Goal: Task Accomplishment & Management: Use online tool/utility

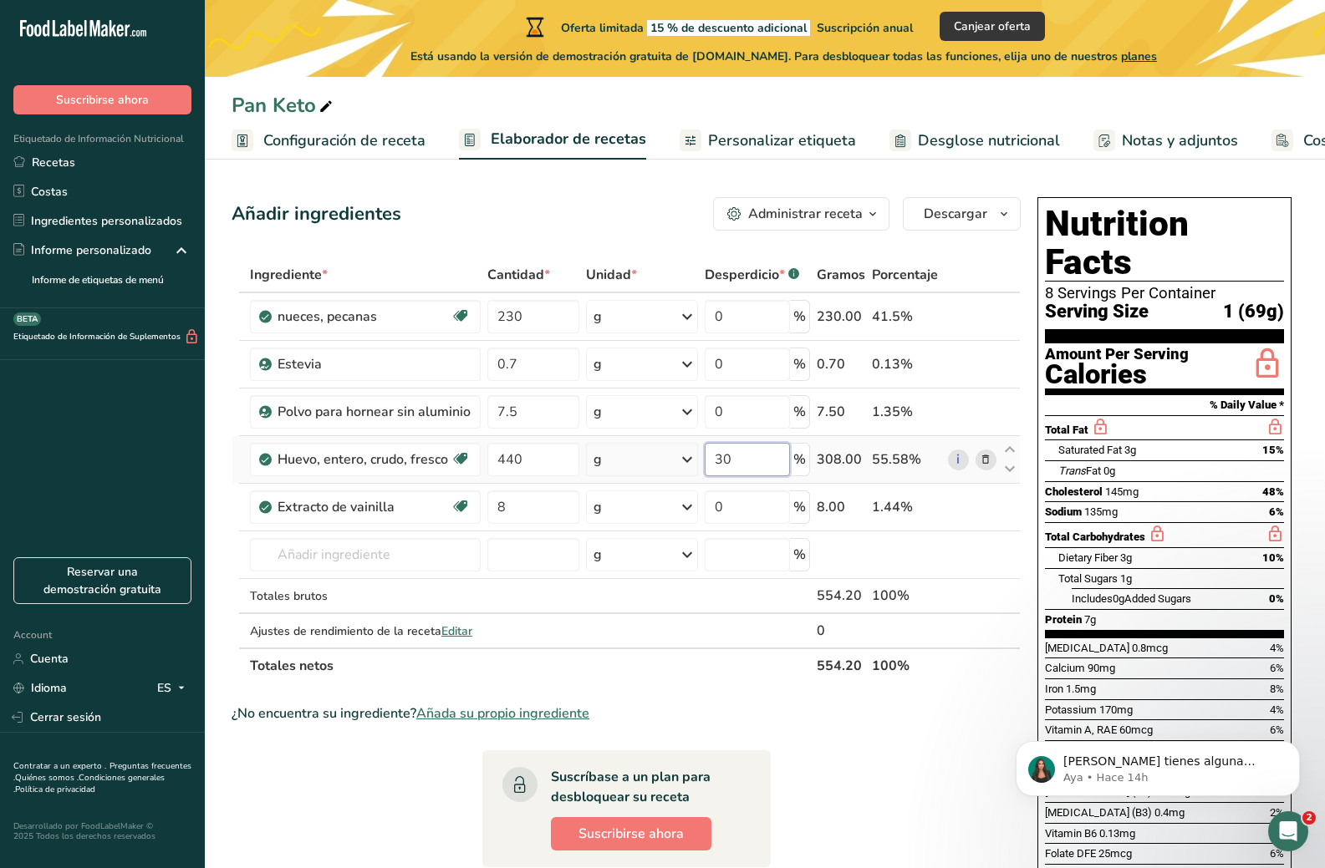
drag, startPoint x: 743, startPoint y: 461, endPoint x: 709, endPoint y: 464, distance: 34.4
click at [709, 464] on input "30" at bounding box center [747, 459] width 84 height 33
click at [741, 517] on div "Ingrediente * Cantidad * Unidad * Desperdicio * .a-a{fill:#347362;}.b-a{fill:#f…" at bounding box center [626, 470] width 789 height 426
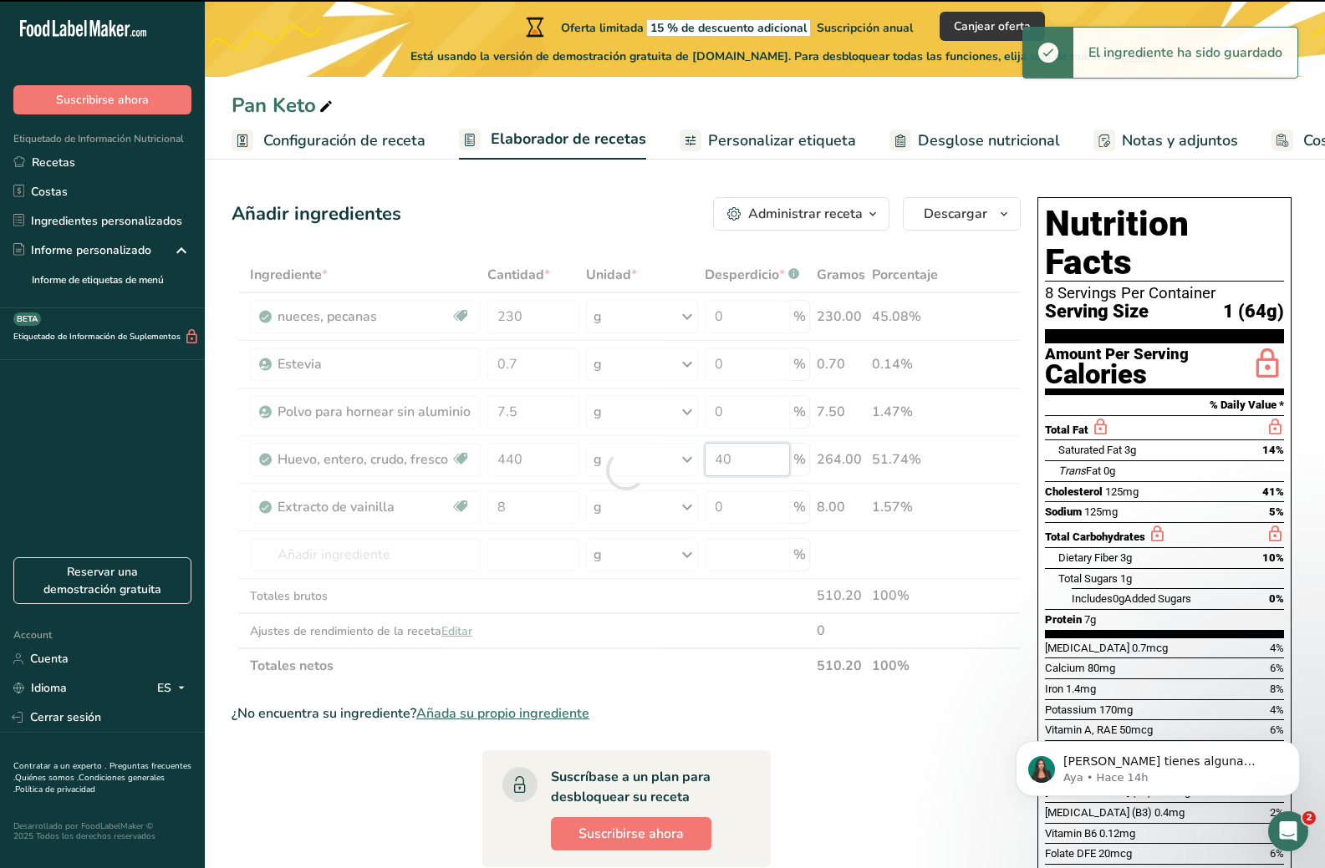
drag, startPoint x: 740, startPoint y: 460, endPoint x: 700, endPoint y: 466, distance: 40.7
click at [700, 466] on div "Ingrediente * Cantidad * Unidad * Desperdicio * .a-a{fill:#347362;}.b-a{fill:#f…" at bounding box center [626, 470] width 789 height 426
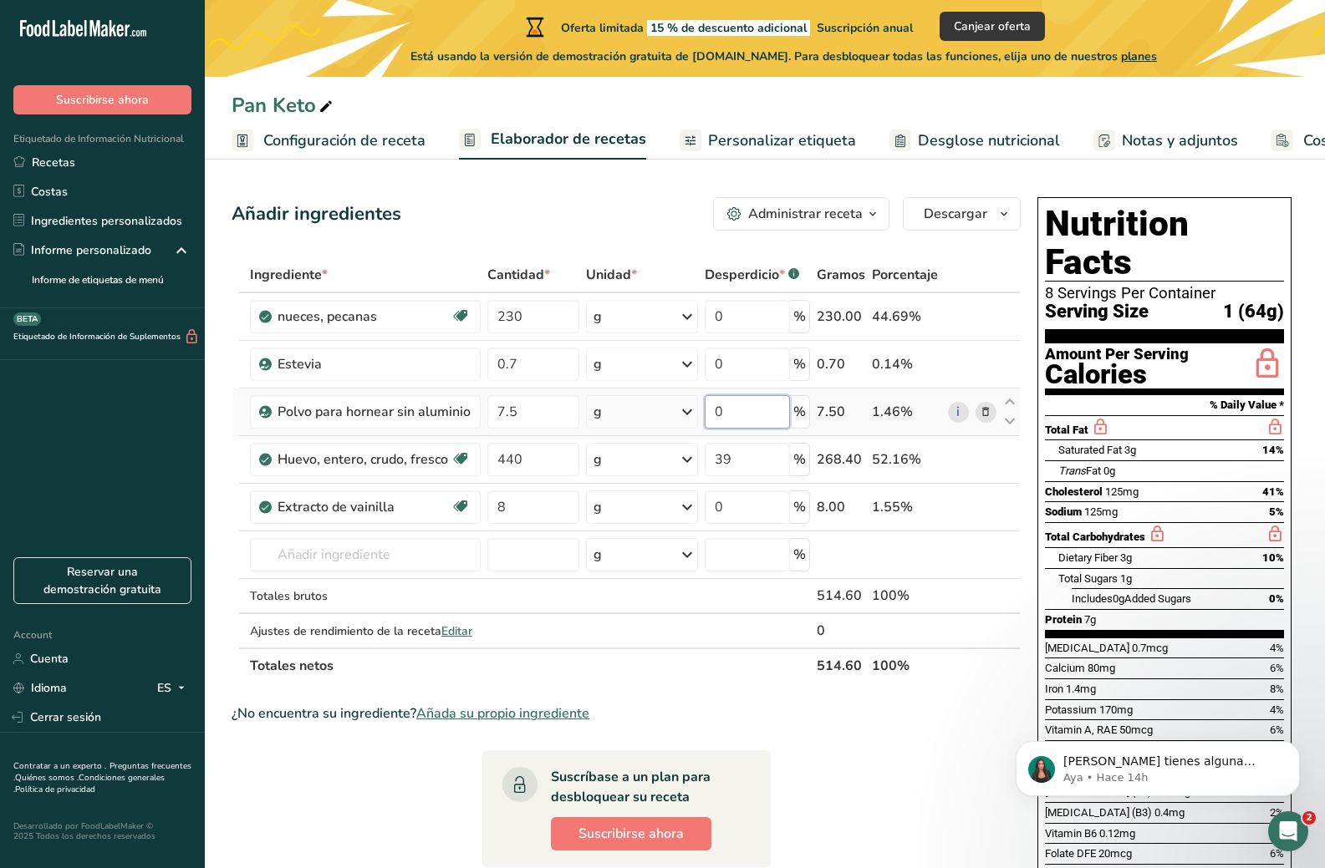
click at [720, 425] on div "Ingrediente * Cantidad * Unidad * Desperdicio * .a-a{fill:#347362;}.b-a{fill:#f…" at bounding box center [626, 470] width 789 height 426
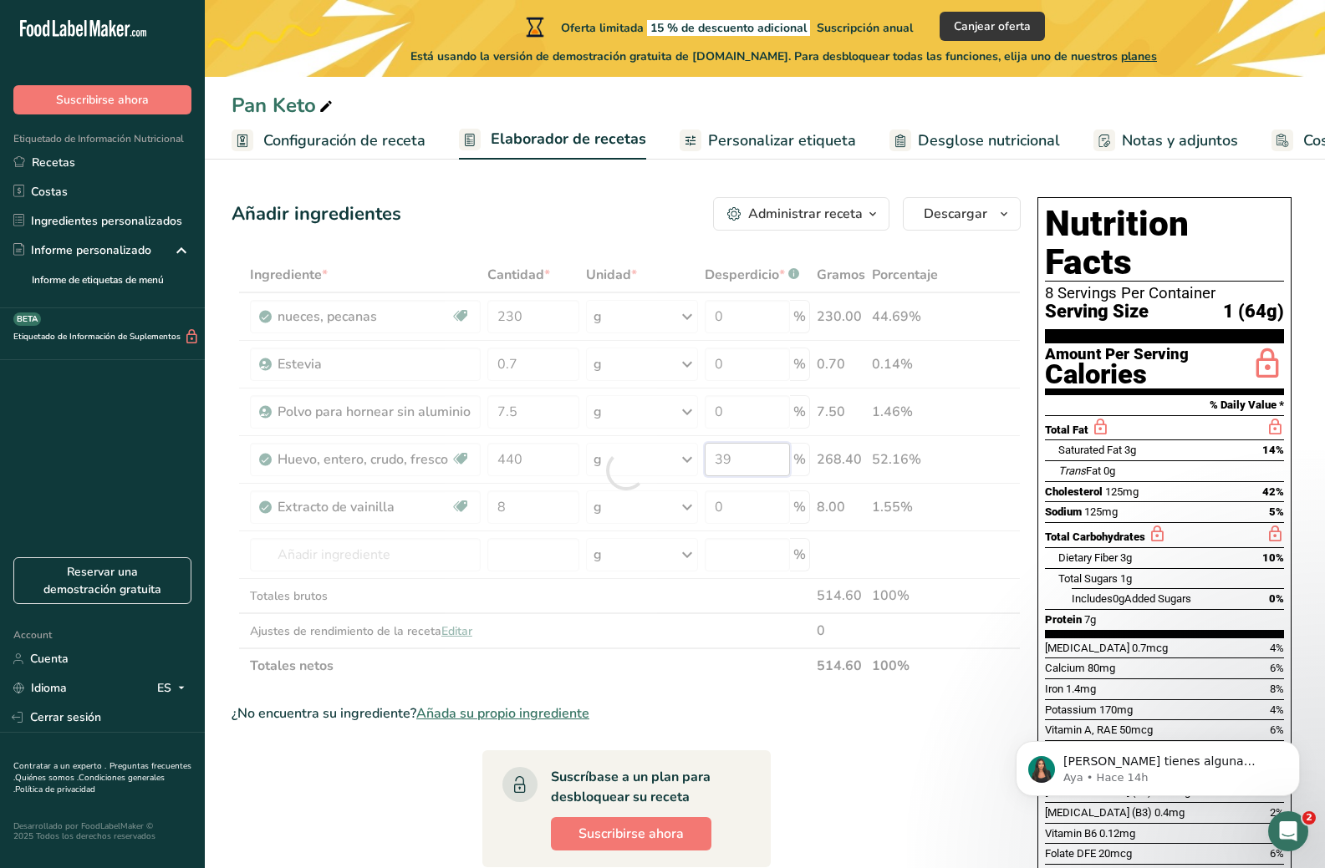
drag, startPoint x: 746, startPoint y: 460, endPoint x: 695, endPoint y: 465, distance: 52.1
click at [695, 465] on div "Ingrediente * Cantidad * Unidad * Desperdicio * .a-a{fill:#347362;}.b-a{fill:#f…" at bounding box center [626, 470] width 789 height 426
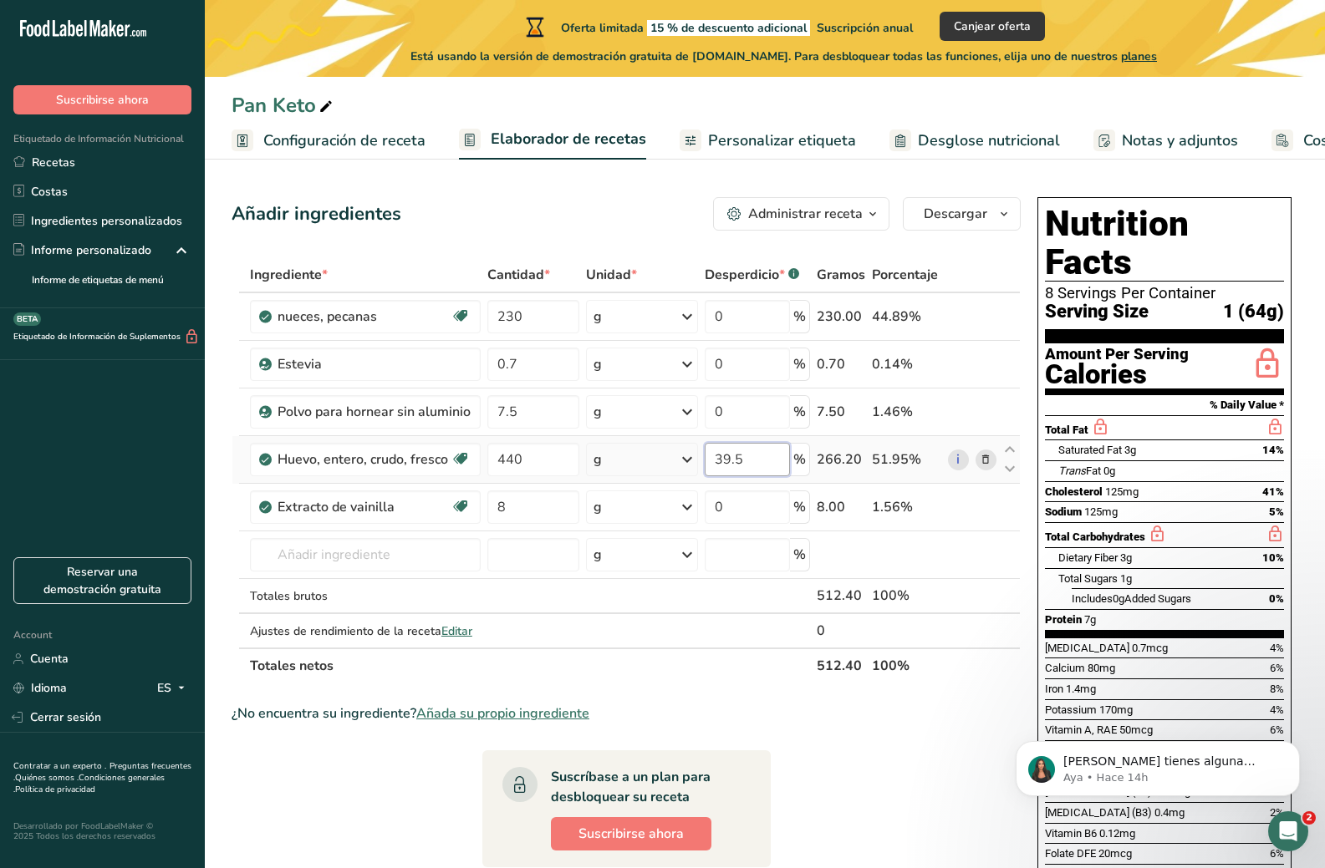
drag, startPoint x: 747, startPoint y: 469, endPoint x: 711, endPoint y: 470, distance: 35.9
click at [711, 470] on input "39.5" at bounding box center [747, 459] width 84 height 33
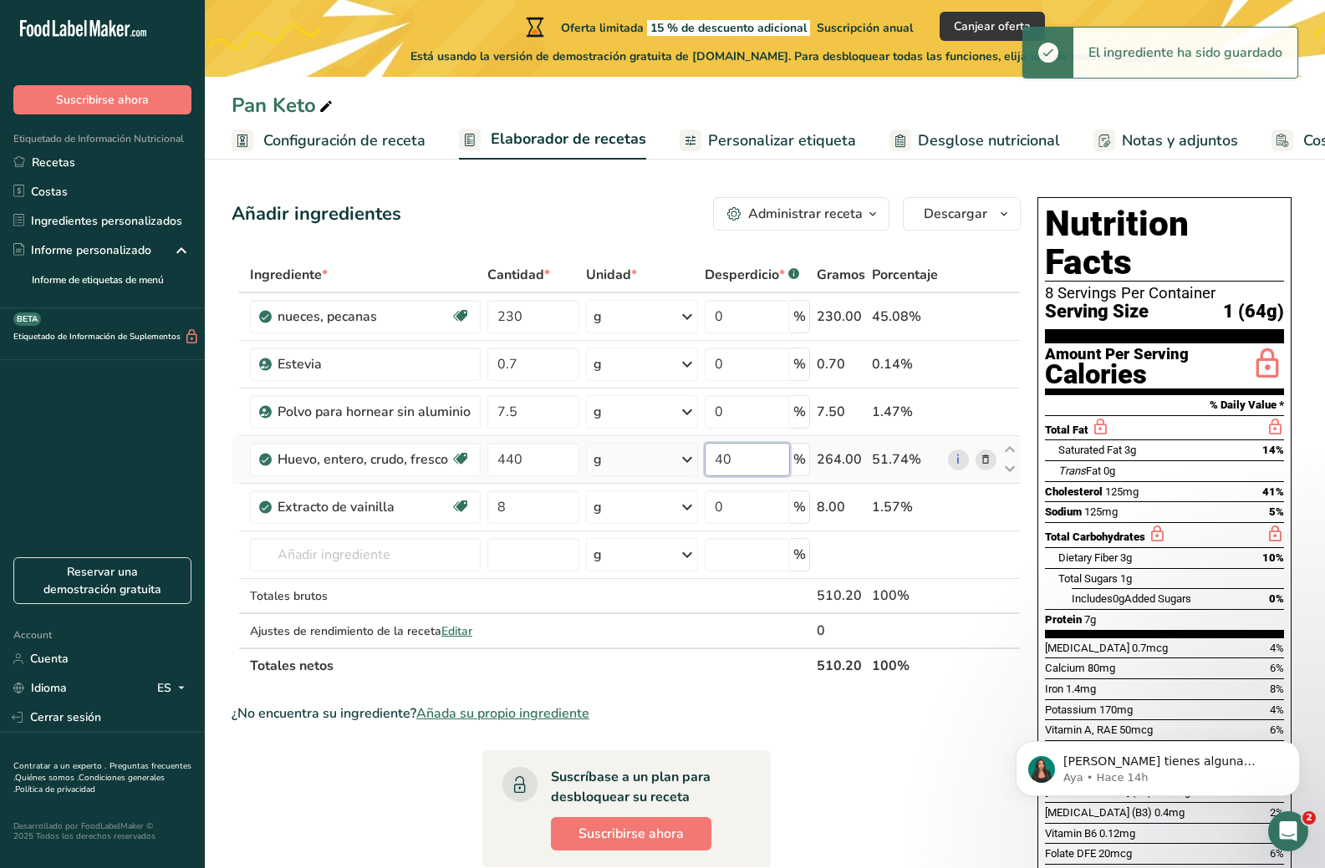
drag, startPoint x: 731, startPoint y: 462, endPoint x: 706, endPoint y: 467, distance: 25.6
click at [706, 467] on input "40" at bounding box center [747, 459] width 84 height 33
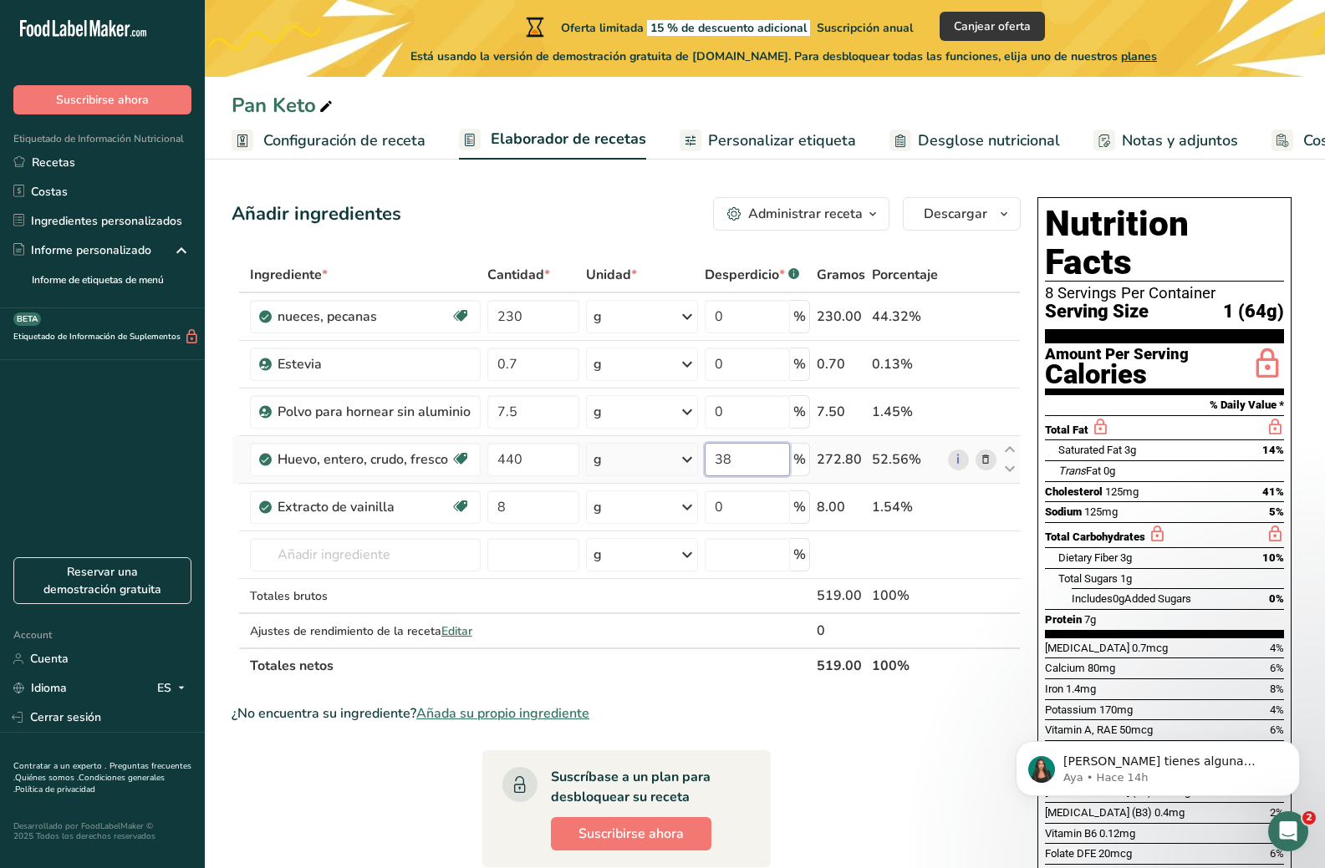
type input "38"
click at [351, 136] on span "Configuración de receta" at bounding box center [344, 141] width 162 height 23
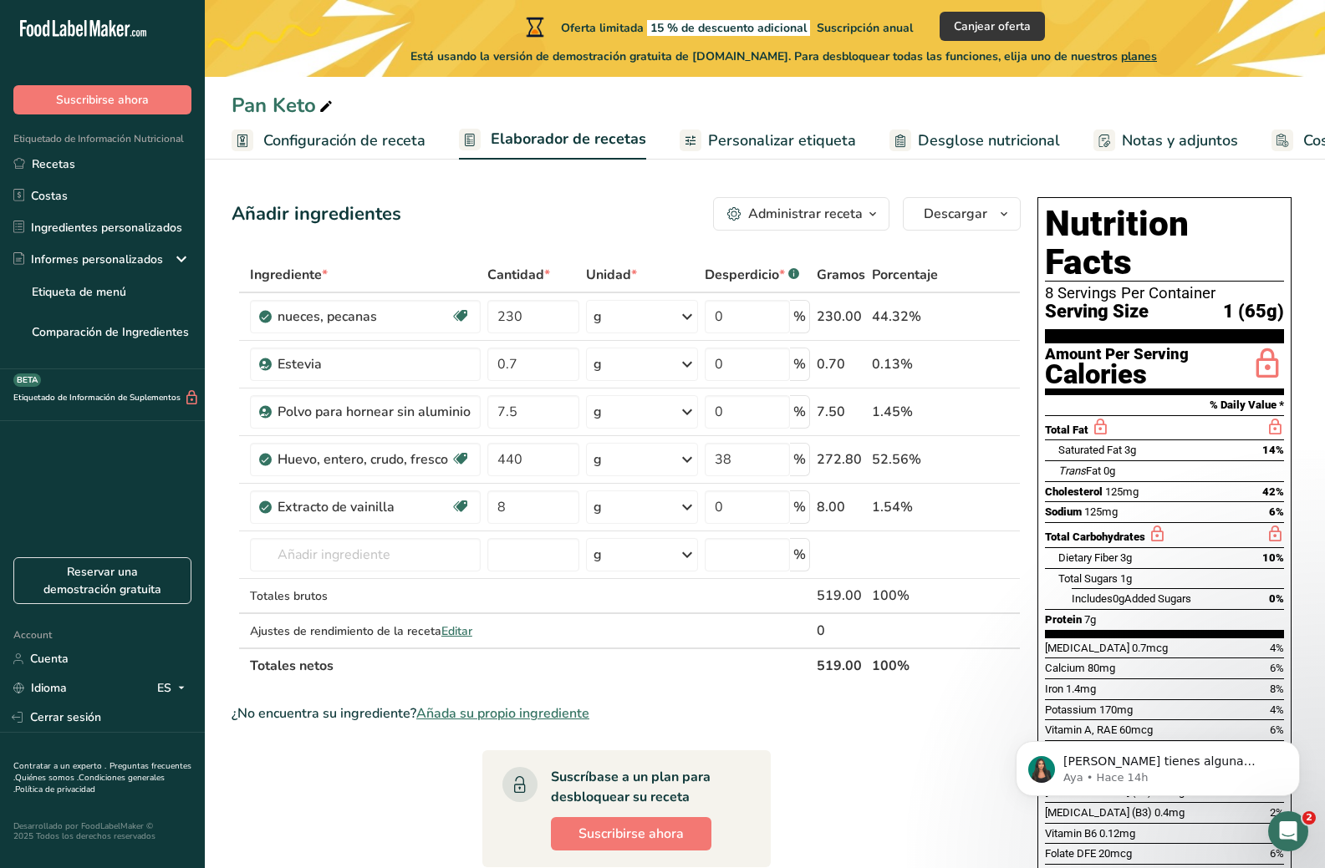
click at [842, 221] on div "Administrar receta" at bounding box center [805, 214] width 115 height 20
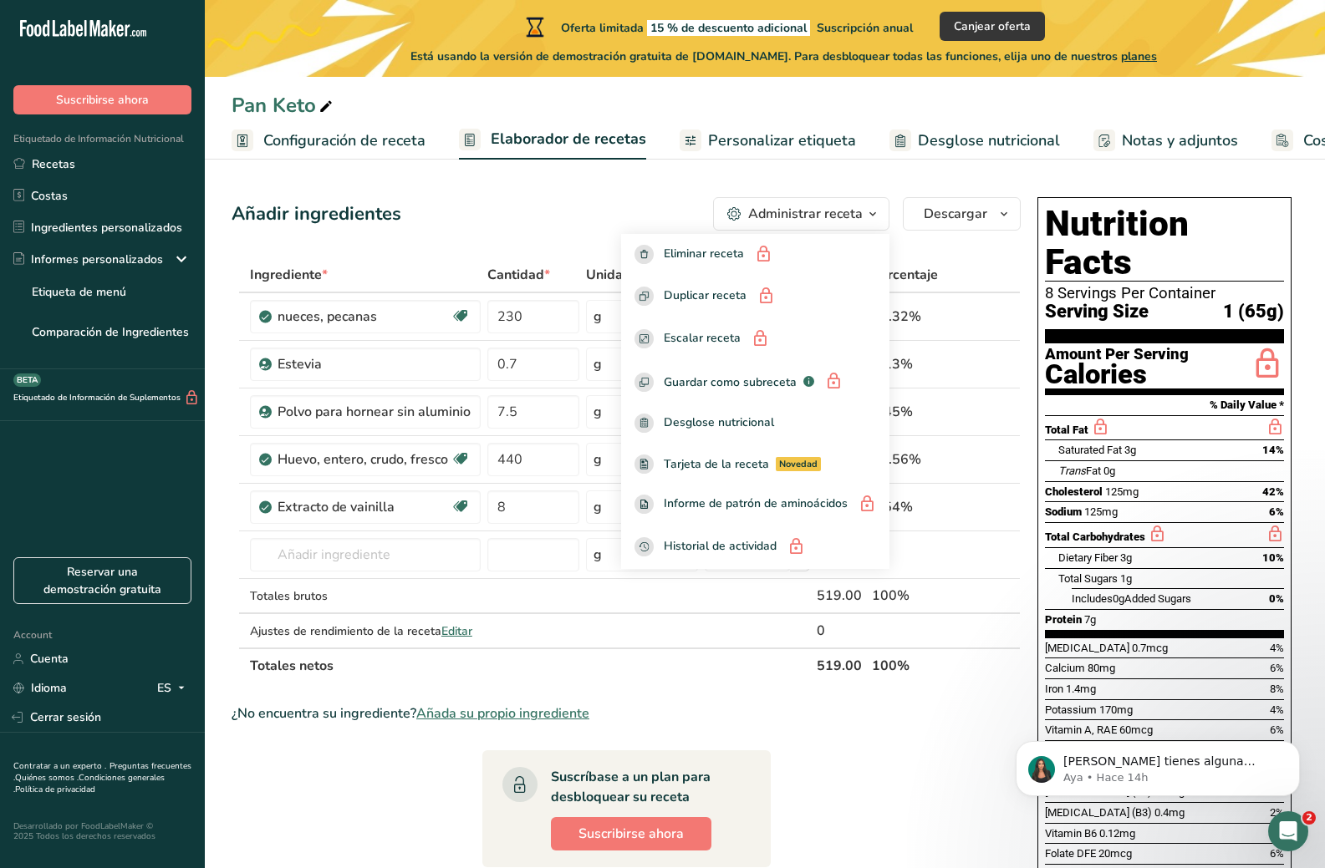
click at [842, 221] on div "Administrar receta" at bounding box center [805, 214] width 115 height 20
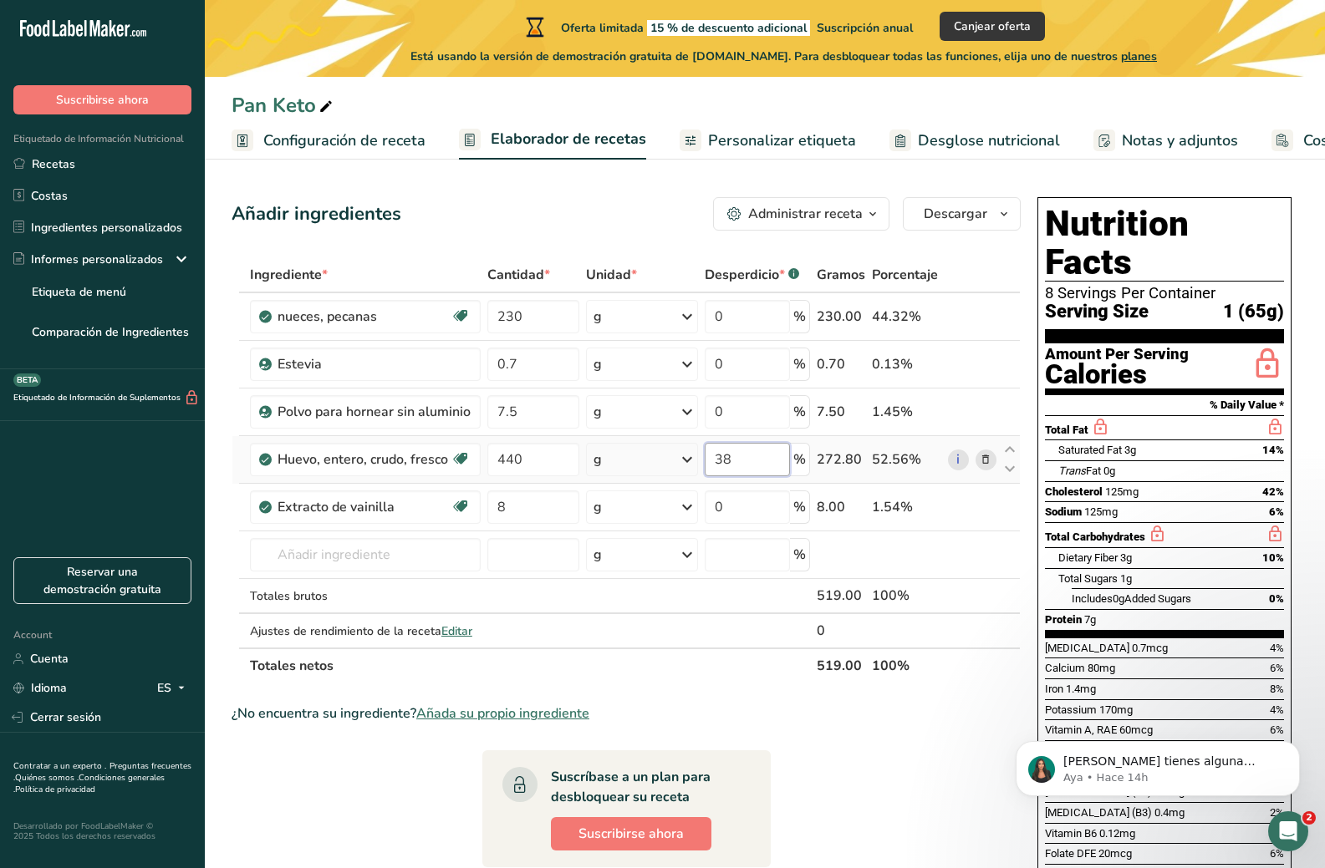
drag, startPoint x: 757, startPoint y: 464, endPoint x: 680, endPoint y: 467, distance: 77.8
click at [680, 467] on tr "Huevo, entero, crudo, fresco Libre de gluten Vegetariano Libre de soja 440 g Po…" at bounding box center [625, 460] width 787 height 48
type input "0"
drag, startPoint x: 733, startPoint y: 414, endPoint x: 715, endPoint y: 415, distance: 18.4
click at [715, 415] on input "0" at bounding box center [747, 411] width 84 height 33
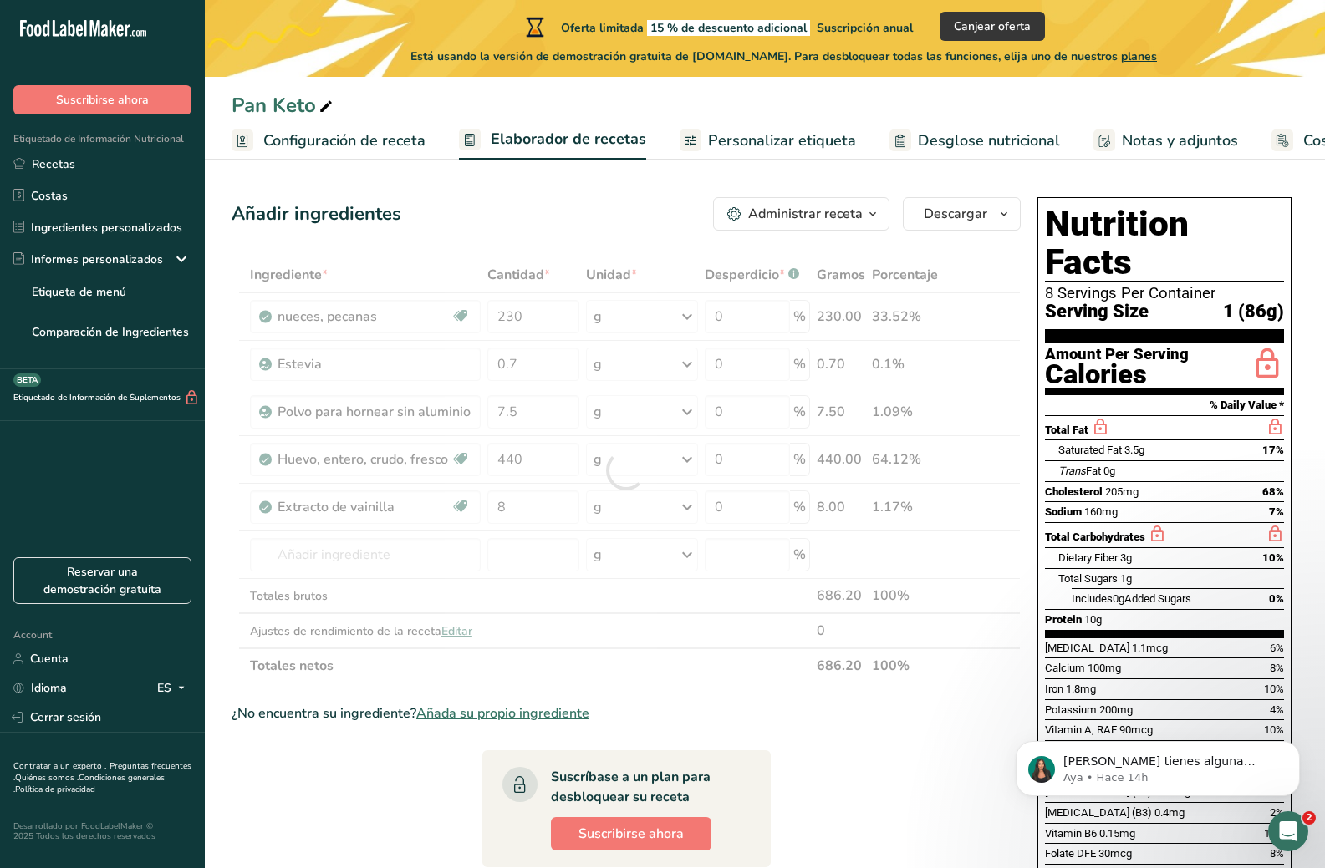
drag, startPoint x: 746, startPoint y: 526, endPoint x: 699, endPoint y: 526, distance: 46.8
click at [699, 526] on div "Ingrediente * Cantidad * Unidad * Desperdicio * .a-a{fill:#347362;}.b-a{fill:#f…" at bounding box center [626, 470] width 789 height 426
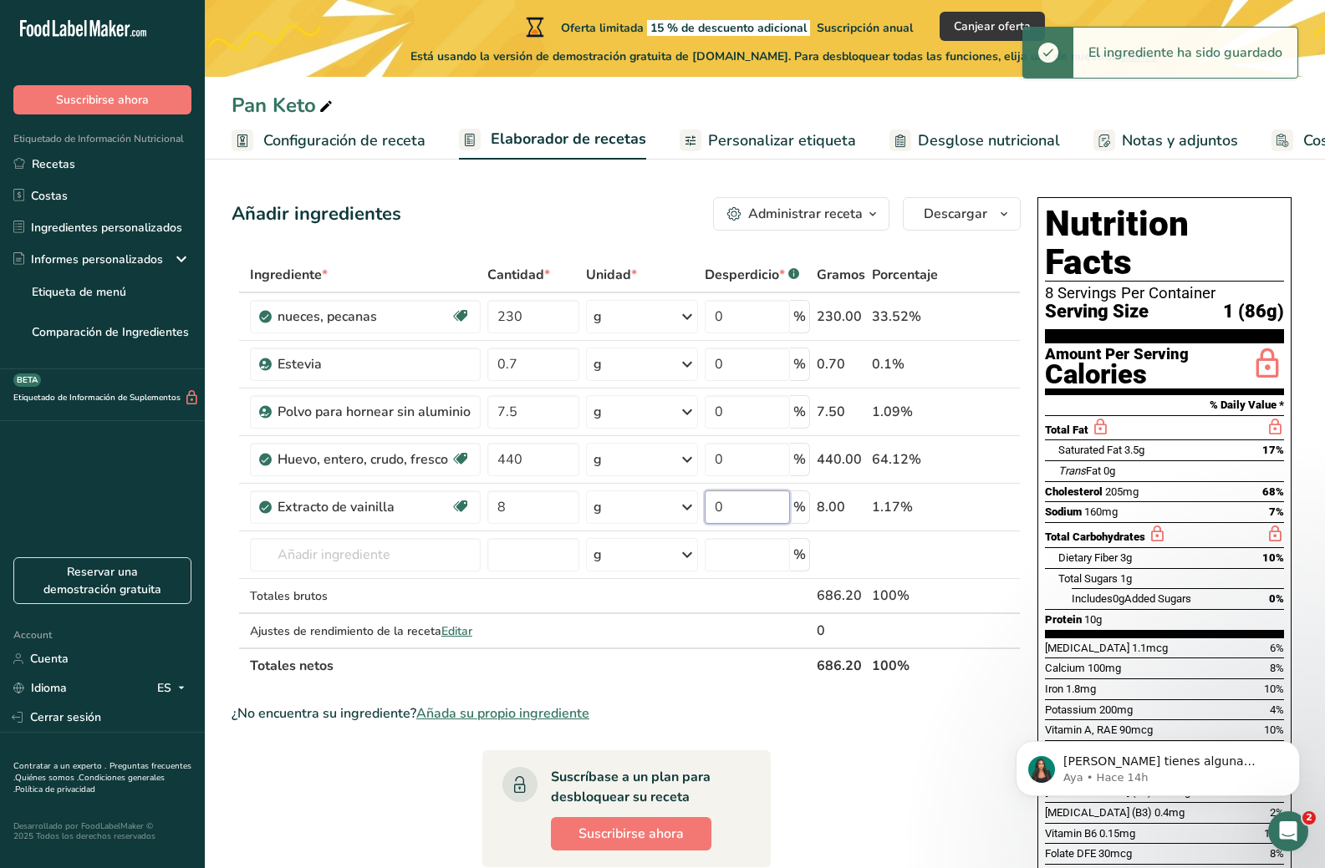
click at [740, 517] on input "0" at bounding box center [747, 507] width 84 height 33
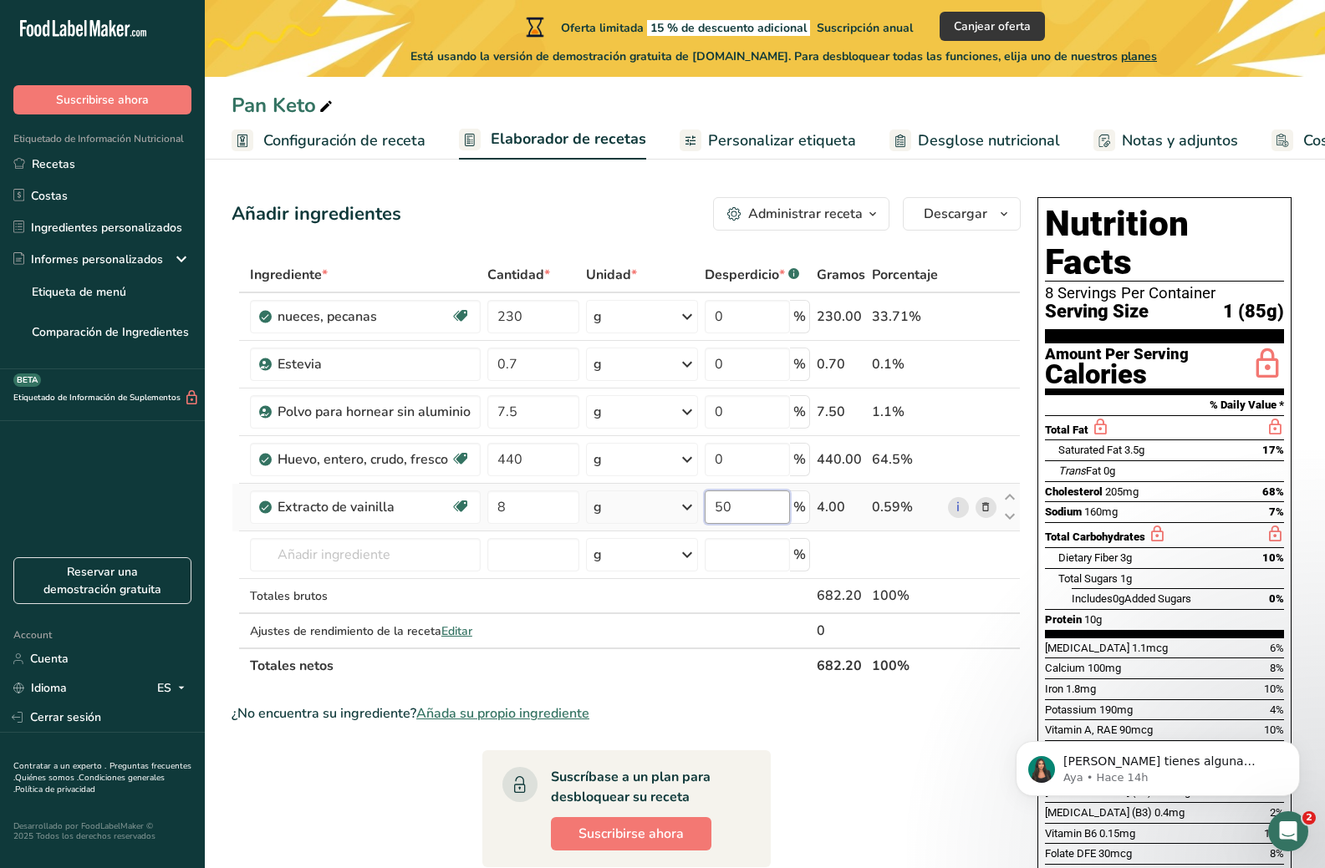
drag, startPoint x: 740, startPoint y: 517, endPoint x: 706, endPoint y: 517, distance: 33.4
click at [706, 517] on input "50" at bounding box center [747, 507] width 84 height 33
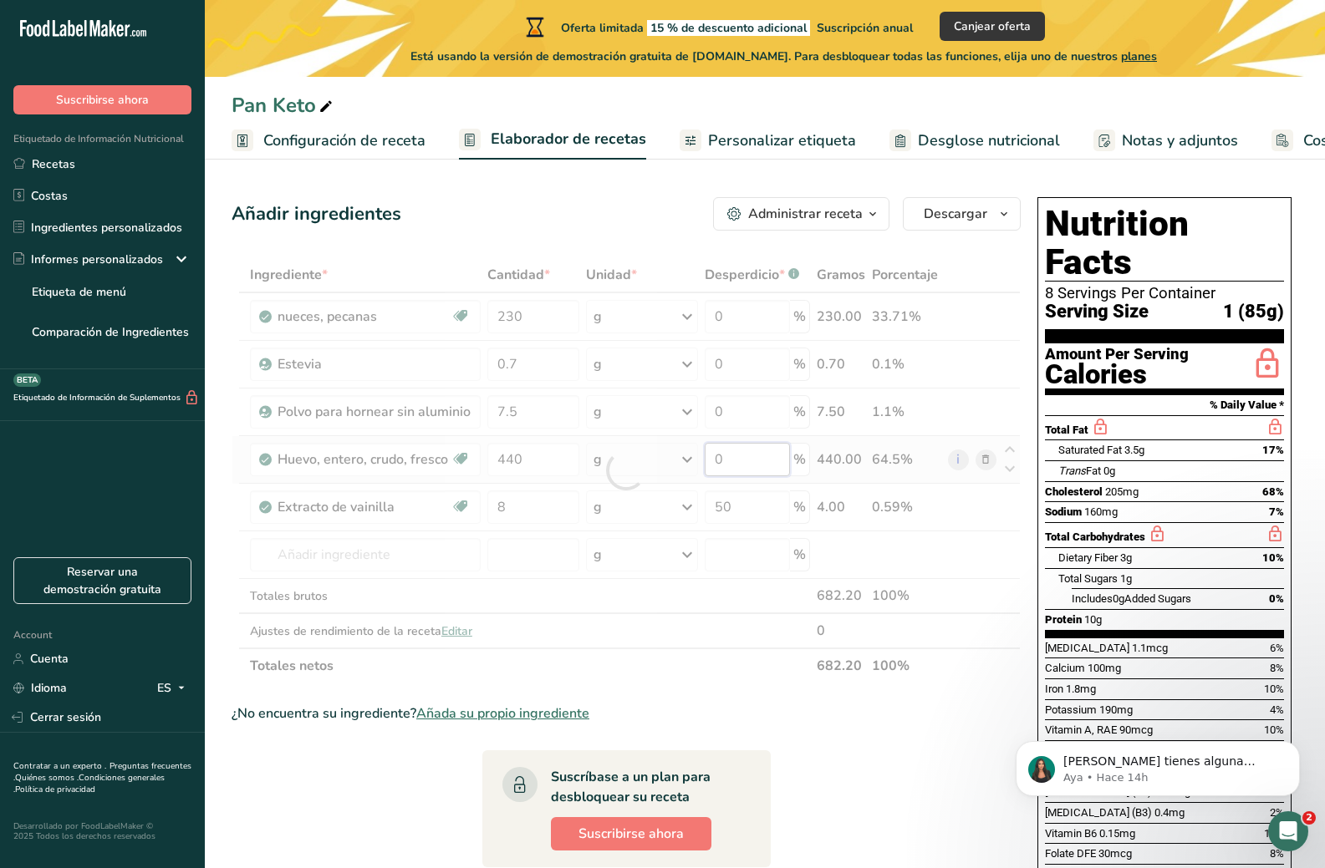
click at [737, 447] on div "Ingrediente * Cantidad * Unidad * Desperdicio * .a-a{fill:#347362;}.b-a{fill:#f…" at bounding box center [626, 470] width 789 height 426
drag, startPoint x: 752, startPoint y: 503, endPoint x: 710, endPoint y: 510, distance: 43.1
click at [710, 510] on div "Ingrediente * Cantidad * Unidad * Desperdicio * .a-a{fill:#347362;}.b-a{fill:#f…" at bounding box center [626, 470] width 789 height 426
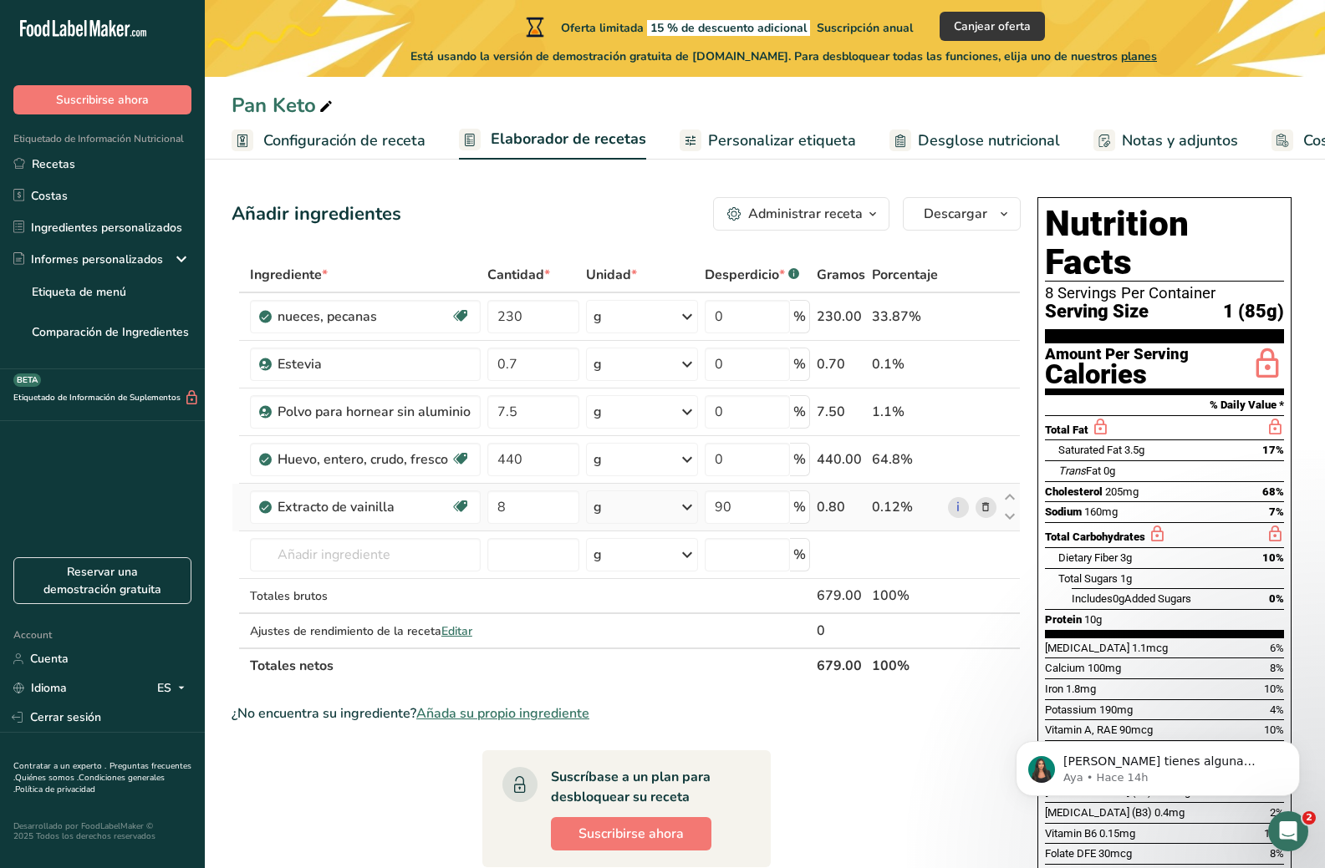
click at [887, 511] on div "0.12%" at bounding box center [906, 507] width 69 height 20
click at [766, 518] on input "90" at bounding box center [747, 507] width 84 height 33
drag, startPoint x: 766, startPoint y: 518, endPoint x: 721, endPoint y: 516, distance: 45.2
click at [721, 516] on input "90" at bounding box center [747, 507] width 84 height 33
type input "9"
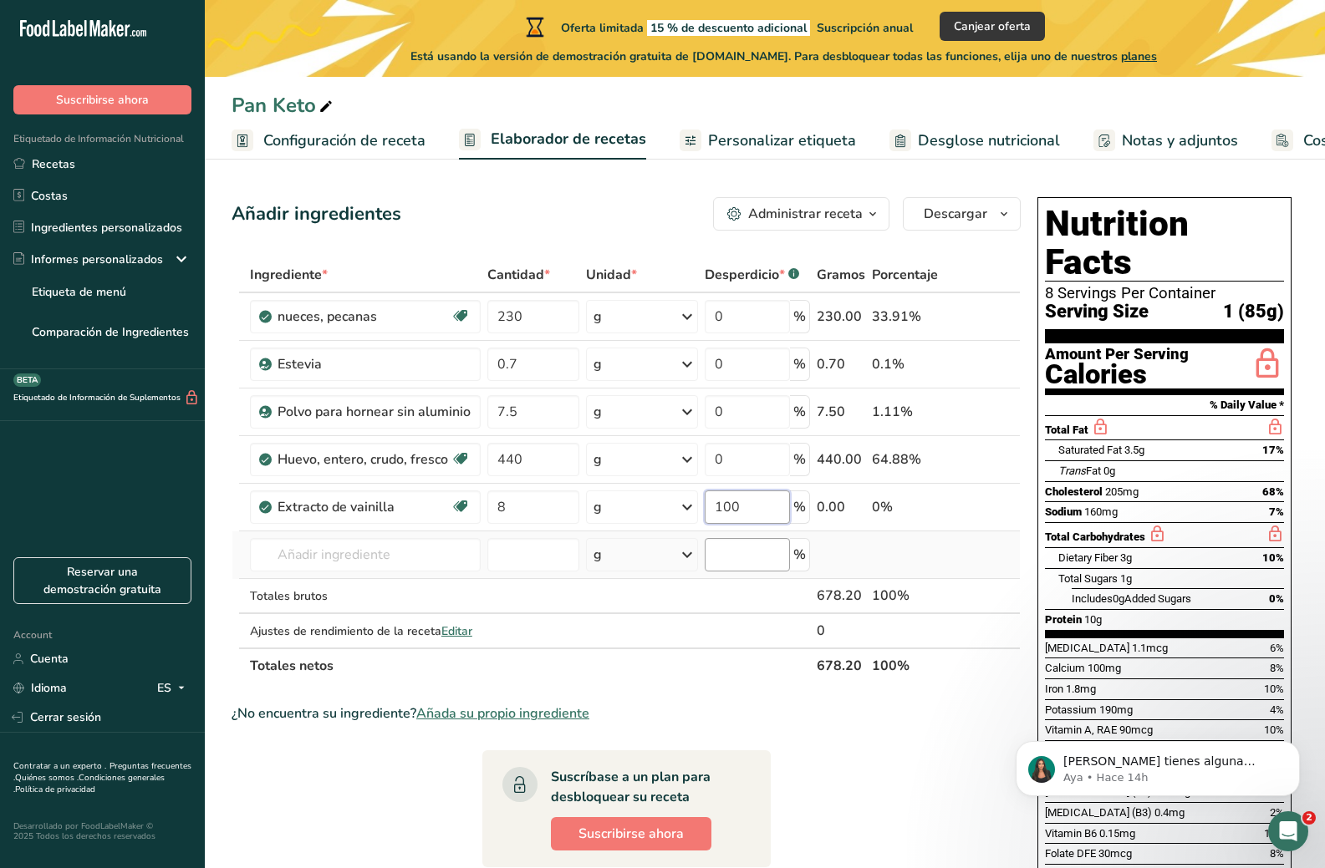
type input "100"
click at [725, 556] on div "Ingrediente * Cantidad * Unidad * Desperdicio * .a-a{fill:#347362;}.b-a{fill:#f…" at bounding box center [626, 470] width 789 height 426
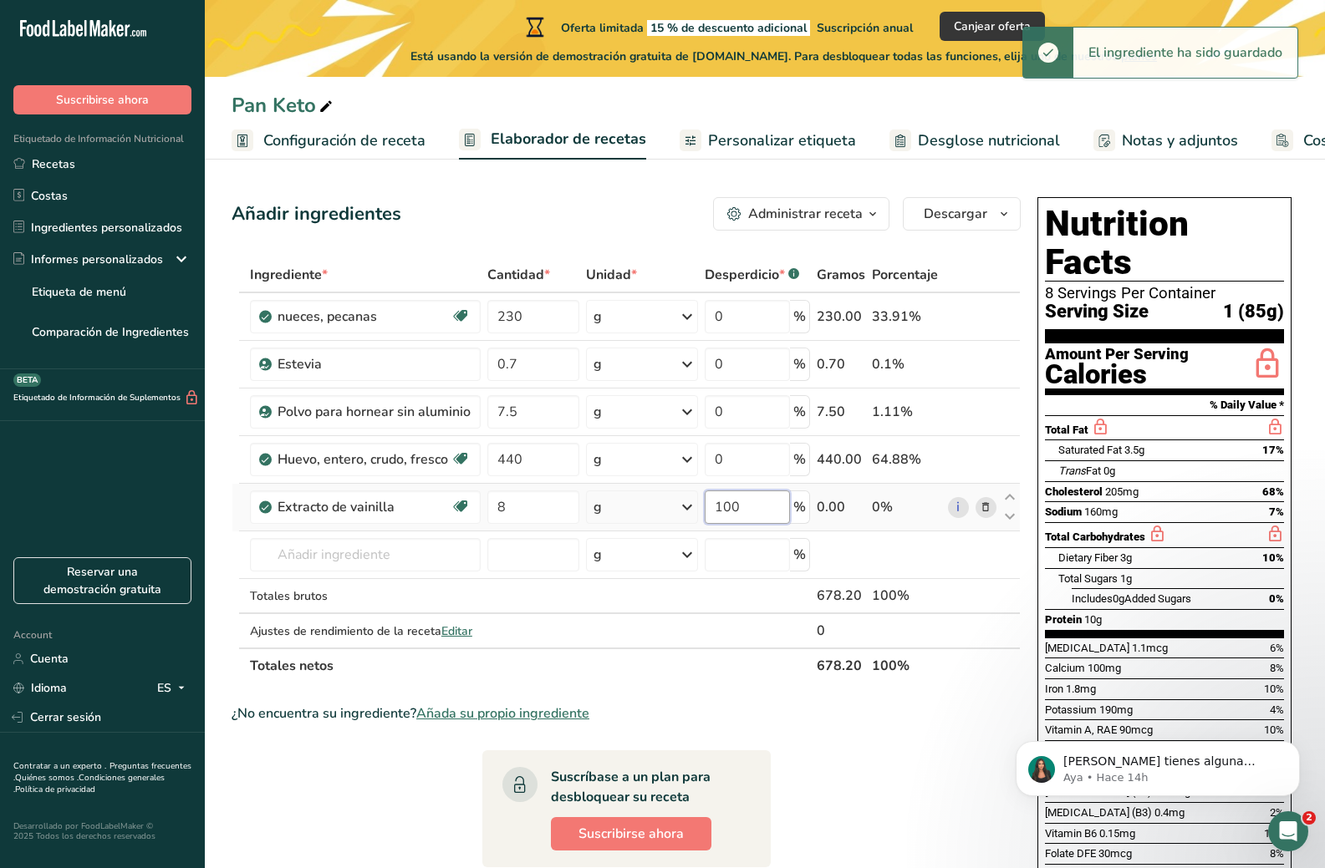
drag, startPoint x: 758, startPoint y: 517, endPoint x: 713, endPoint y: 522, distance: 45.4
click at [713, 522] on input "100" at bounding box center [747, 507] width 84 height 33
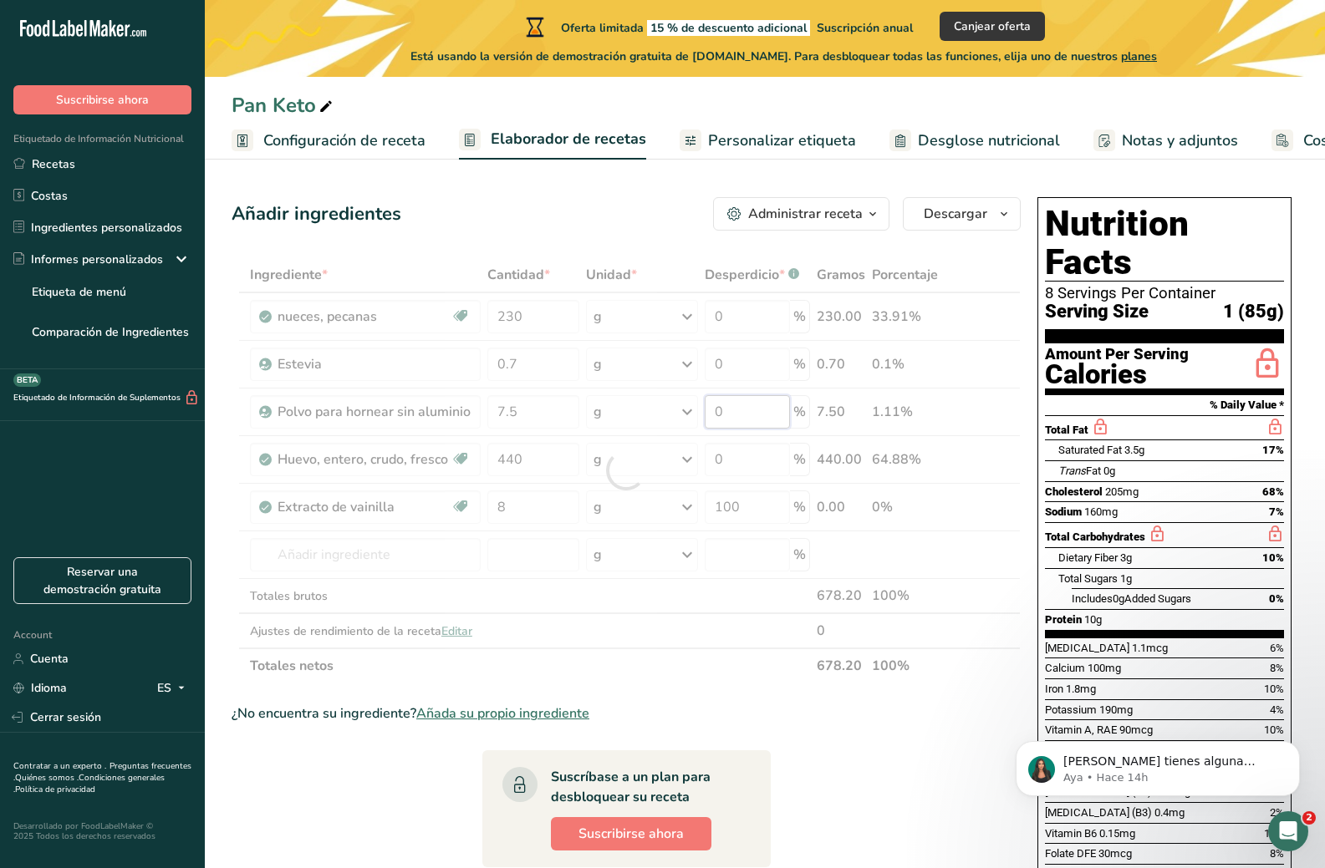
drag, startPoint x: 770, startPoint y: 425, endPoint x: 700, endPoint y: 427, distance: 69.4
click at [700, 427] on div "Ingrediente * Cantidad * Unidad * Desperdicio * .a-a{fill:#347362;}.b-a{fill:#f…" at bounding box center [626, 470] width 789 height 426
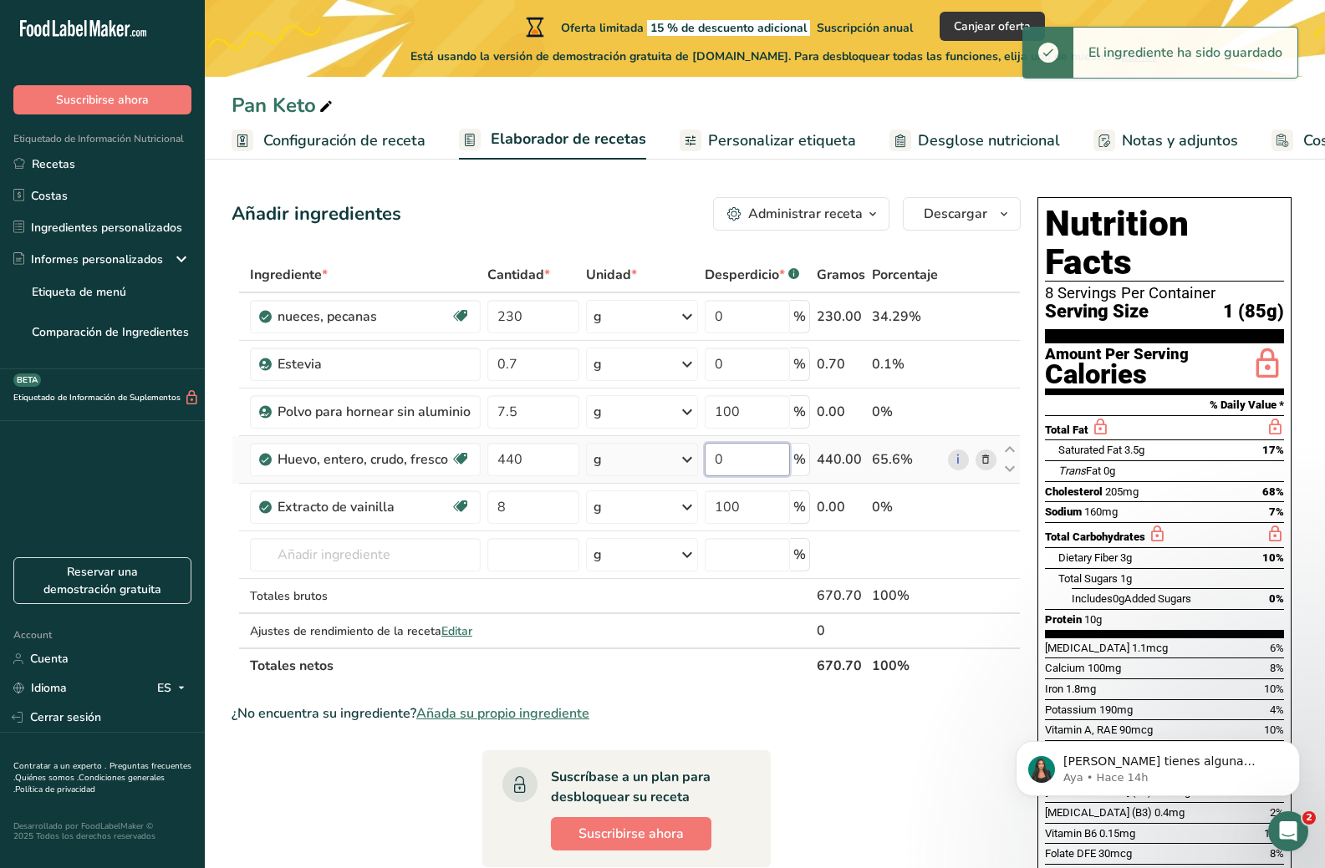
click at [733, 468] on div "Ingrediente * Cantidad * Unidad * Desperdicio * .a-a{fill:#347362;}.b-a{fill:#f…" at bounding box center [626, 470] width 789 height 426
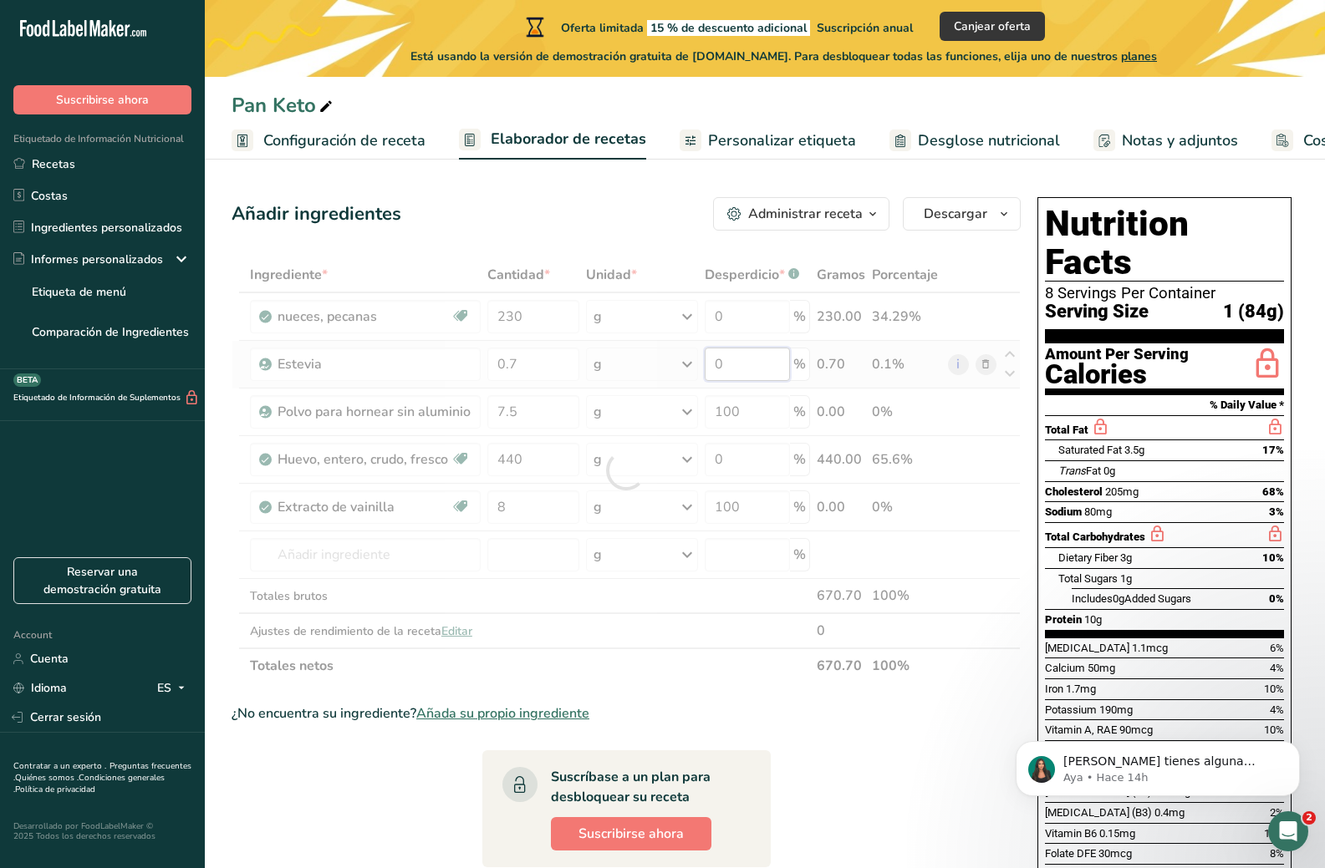
click at [749, 369] on div "Ingrediente * Cantidad * Unidad * Desperdicio * .a-a{fill:#347362;}.b-a{fill:#f…" at bounding box center [626, 470] width 789 height 426
drag, startPoint x: 761, startPoint y: 414, endPoint x: 672, endPoint y: 418, distance: 88.7
click at [672, 418] on div "Ingrediente * Cantidad * Unidad * Desperdicio * .a-a{fill:#347362;}.b-a{fill:#f…" at bounding box center [626, 470] width 789 height 426
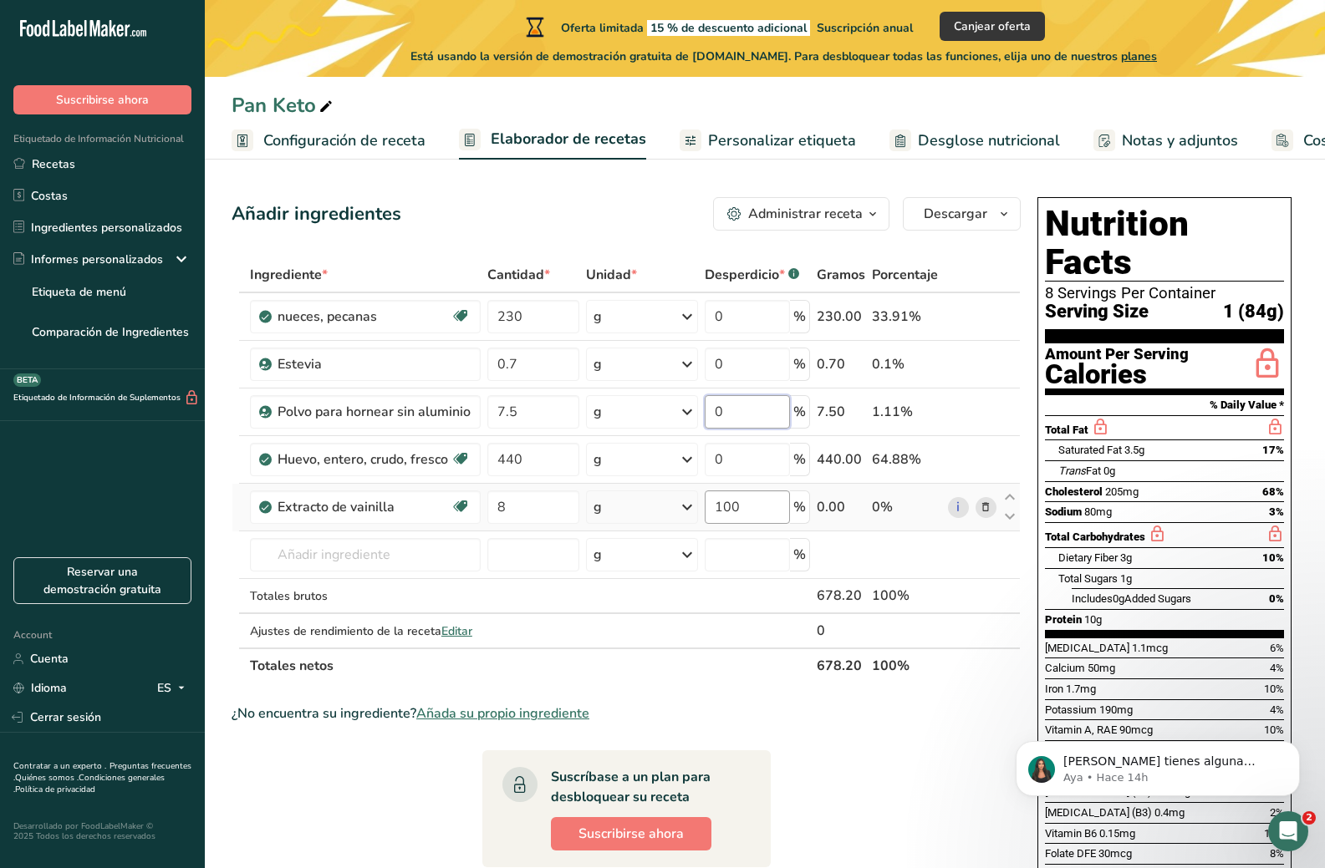
type input "0"
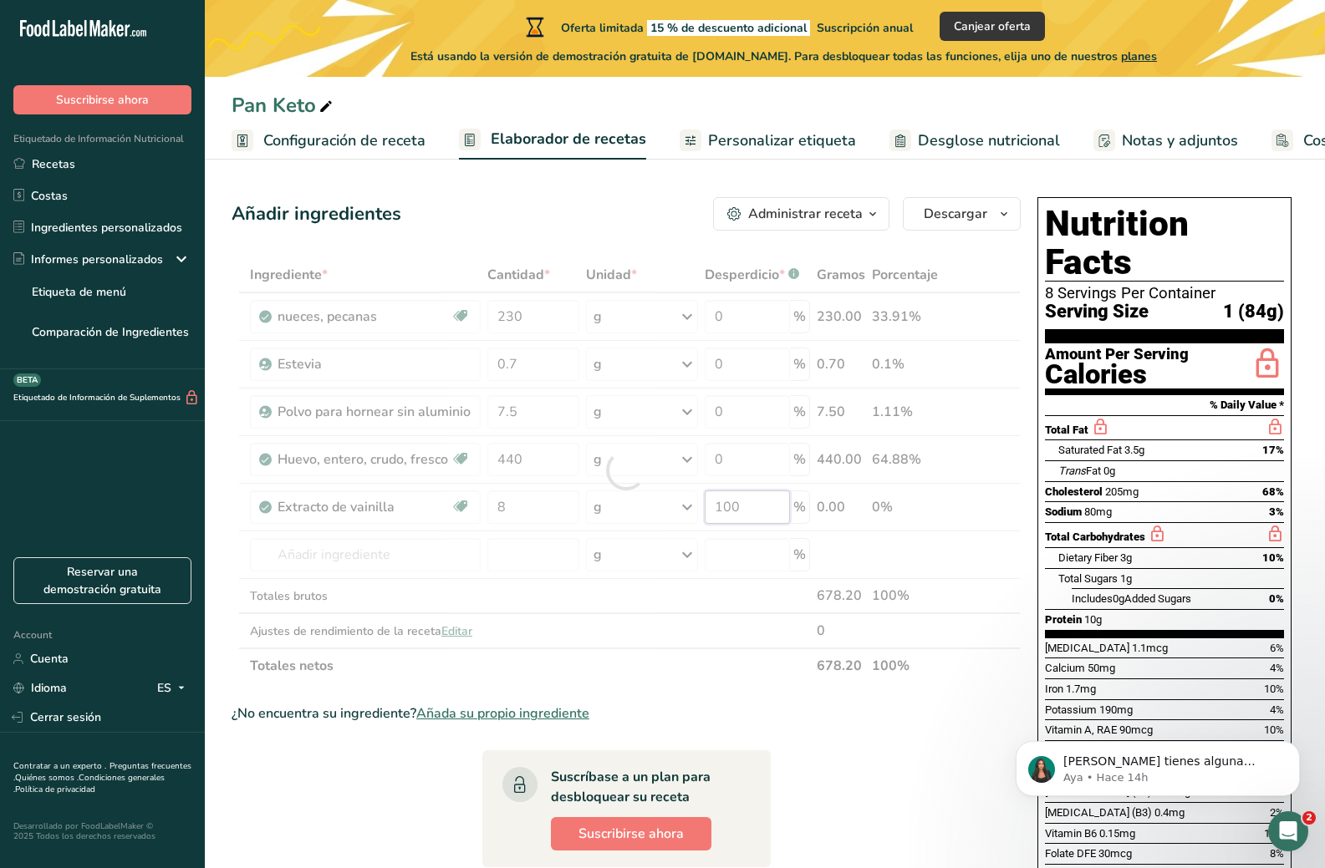
drag, startPoint x: 749, startPoint y: 501, endPoint x: 713, endPoint y: 508, distance: 36.6
click at [713, 508] on div "Ingrediente * Cantidad * Unidad * Desperdicio * .a-a{fill:#347362;}.b-a{fill:#f…" at bounding box center [626, 470] width 789 height 426
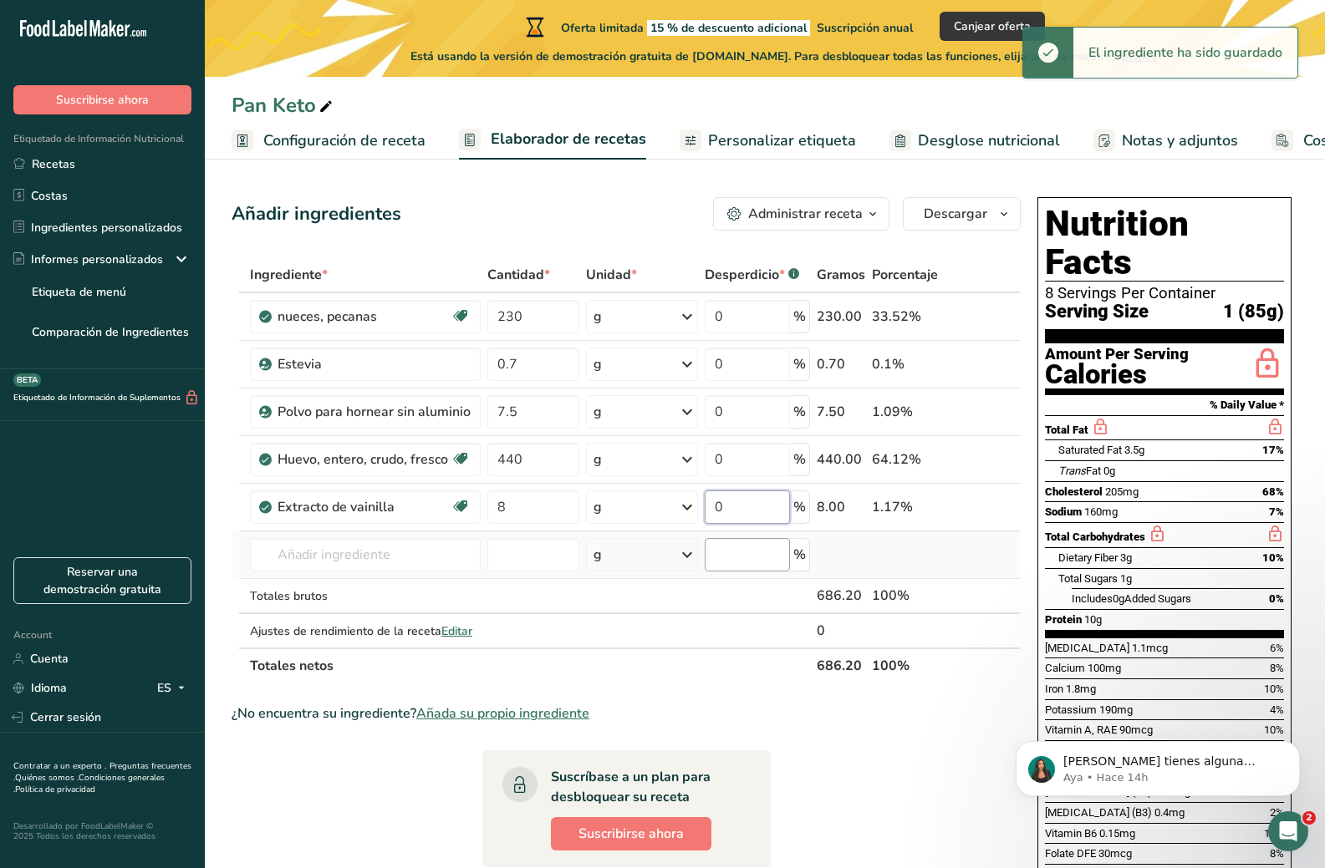
type input "0"
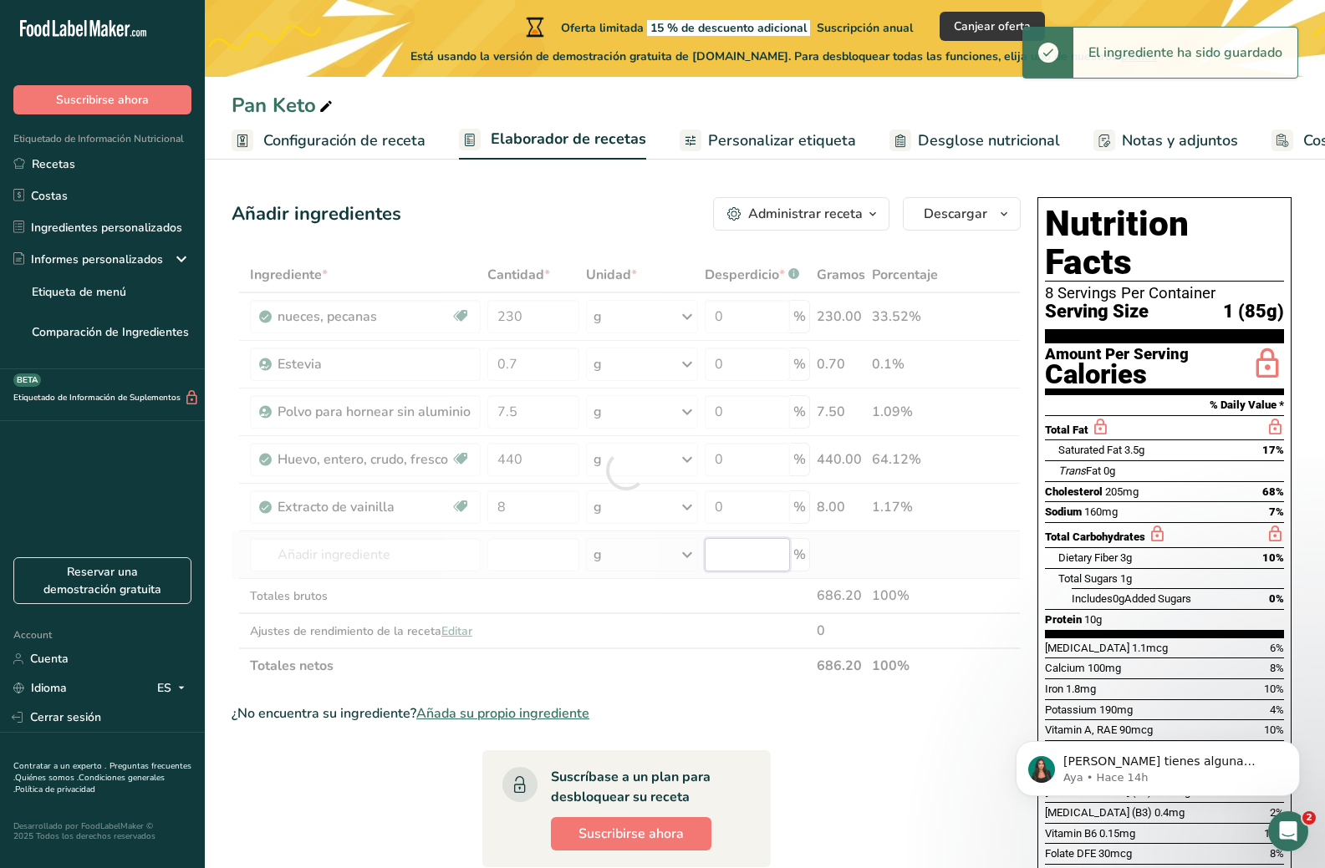
click at [722, 548] on div "Ingrediente * Cantidad * Unidad * Desperdicio * .a-a{fill:#347362;}.b-a{fill:#f…" at bounding box center [626, 470] width 789 height 426
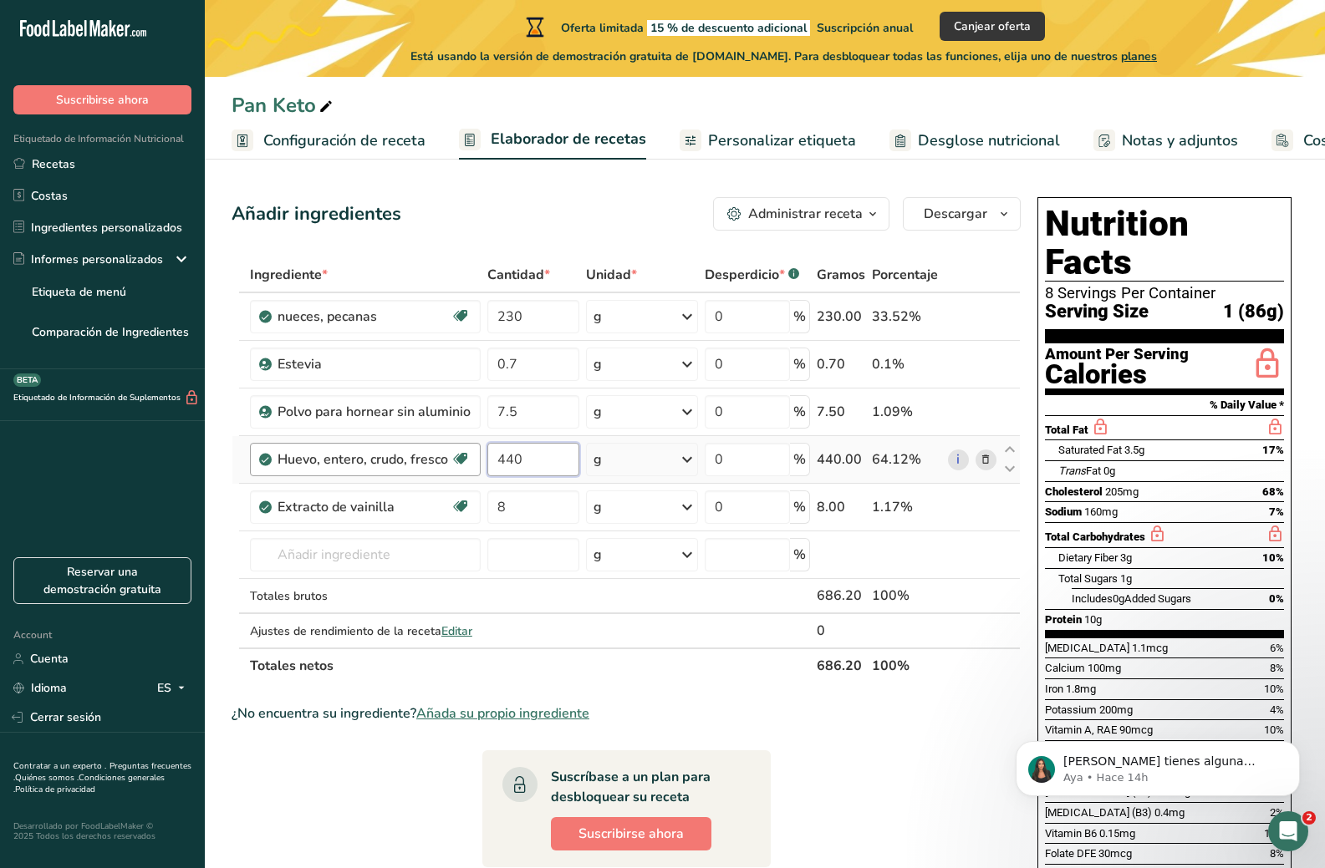
drag, startPoint x: 547, startPoint y: 472, endPoint x: 458, endPoint y: 475, distance: 88.6
click at [458, 475] on tr "Huevo, entero, crudo, fresco Libre de gluten Vegetariano Libre de soja 440 g Po…" at bounding box center [625, 460] width 787 height 48
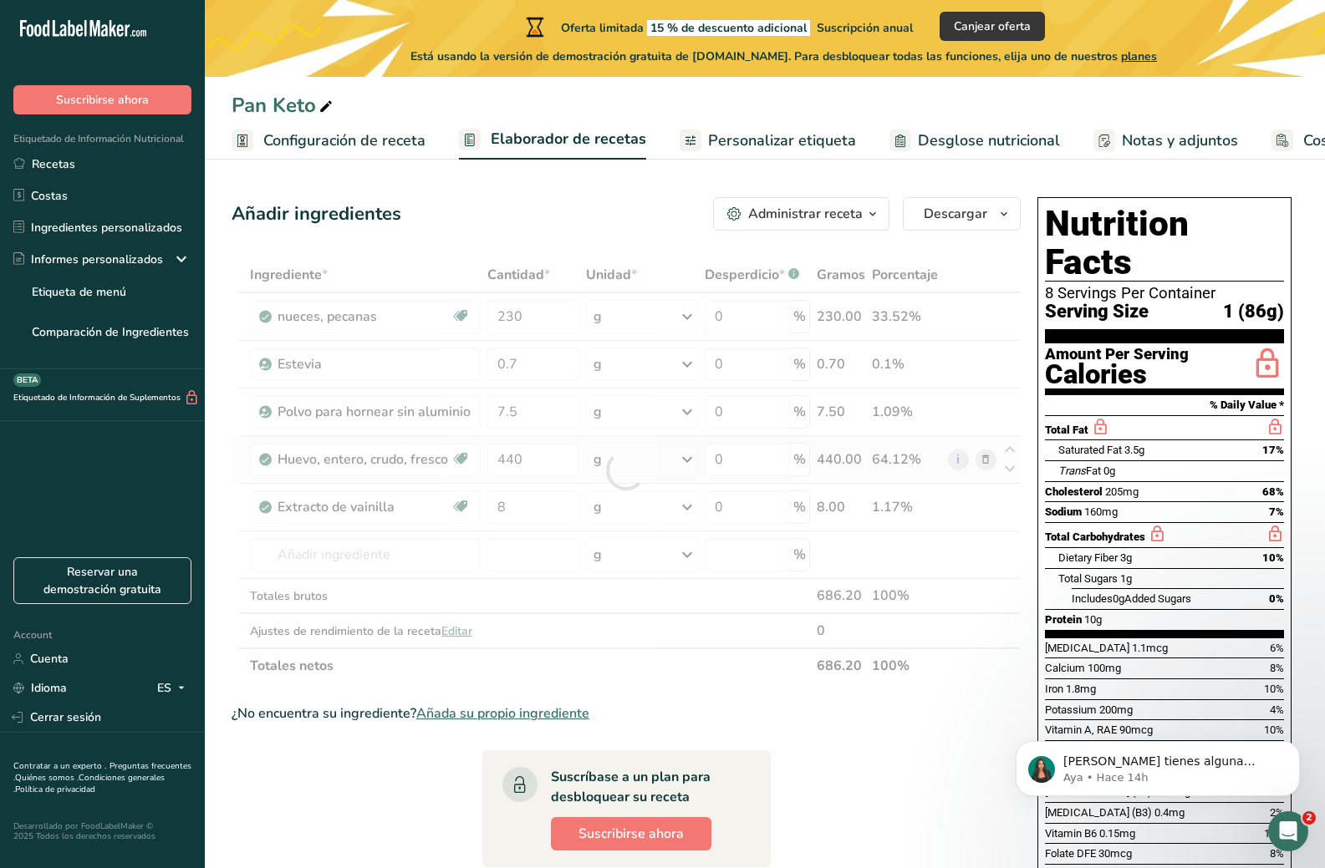
click at [824, 458] on div "Ingrediente * Cantidad * Unidad * Desperdicio * .a-a{fill:#347362;}.b-a{fill:#f…" at bounding box center [626, 470] width 789 height 426
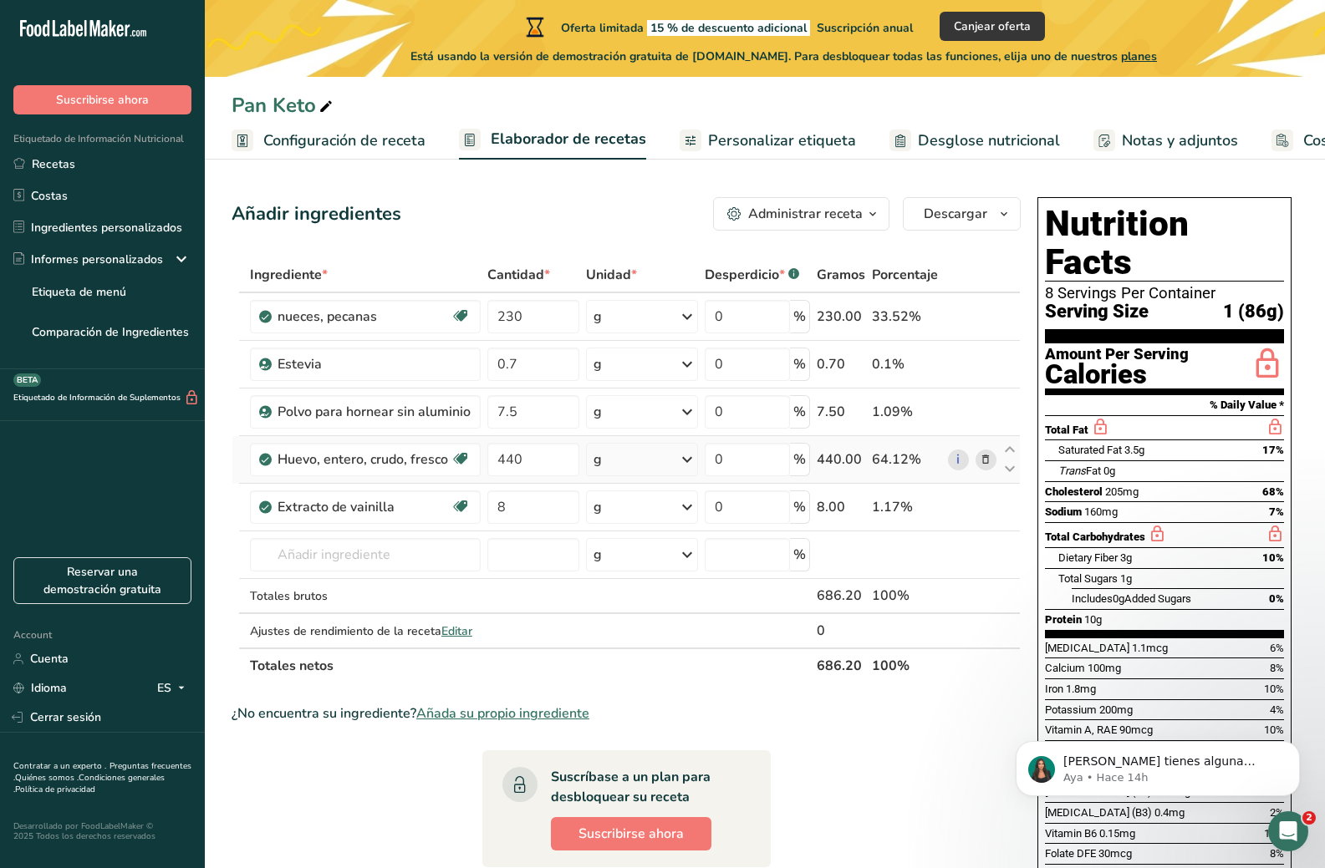
click at [849, 464] on div "440.00" at bounding box center [841, 460] width 48 height 20
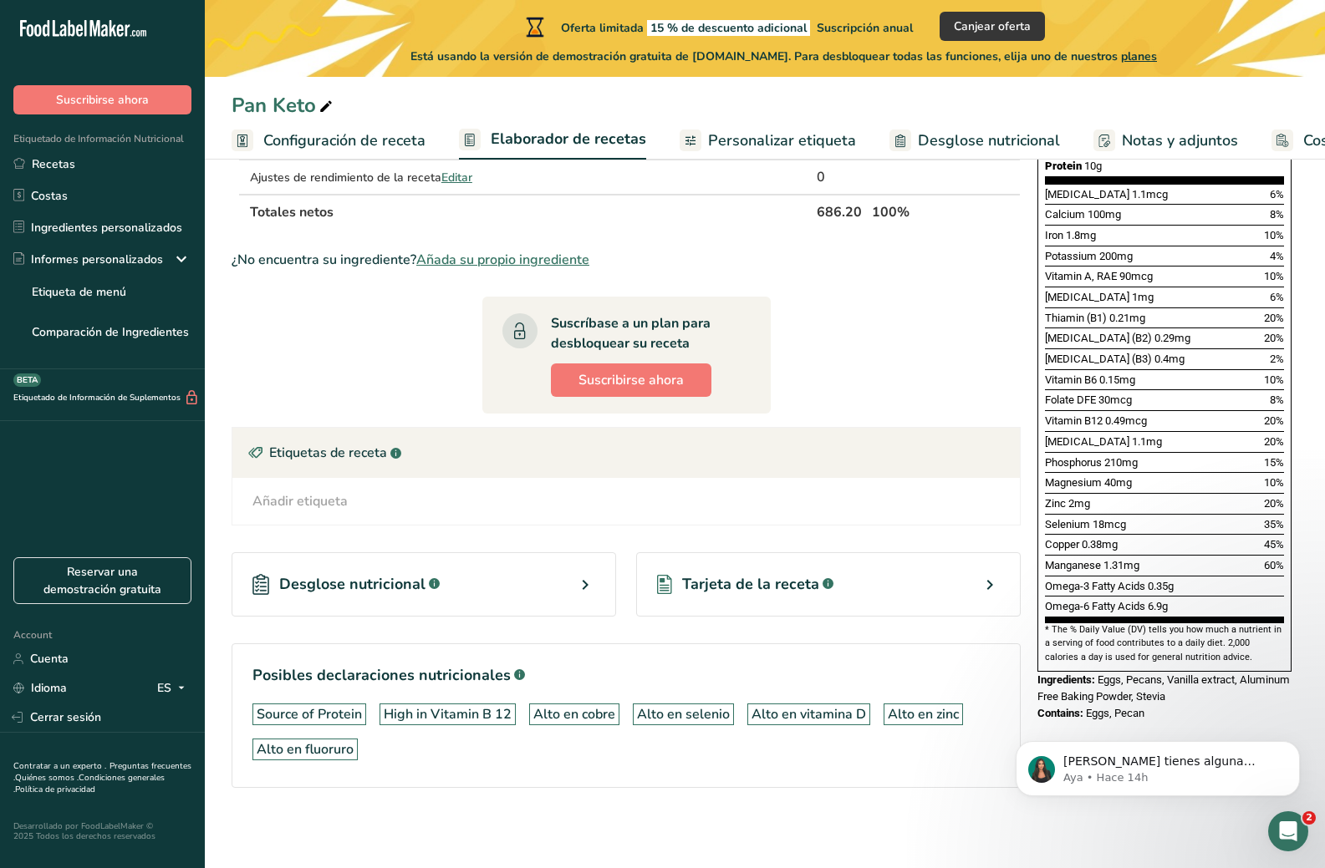
scroll to position [370, 0]
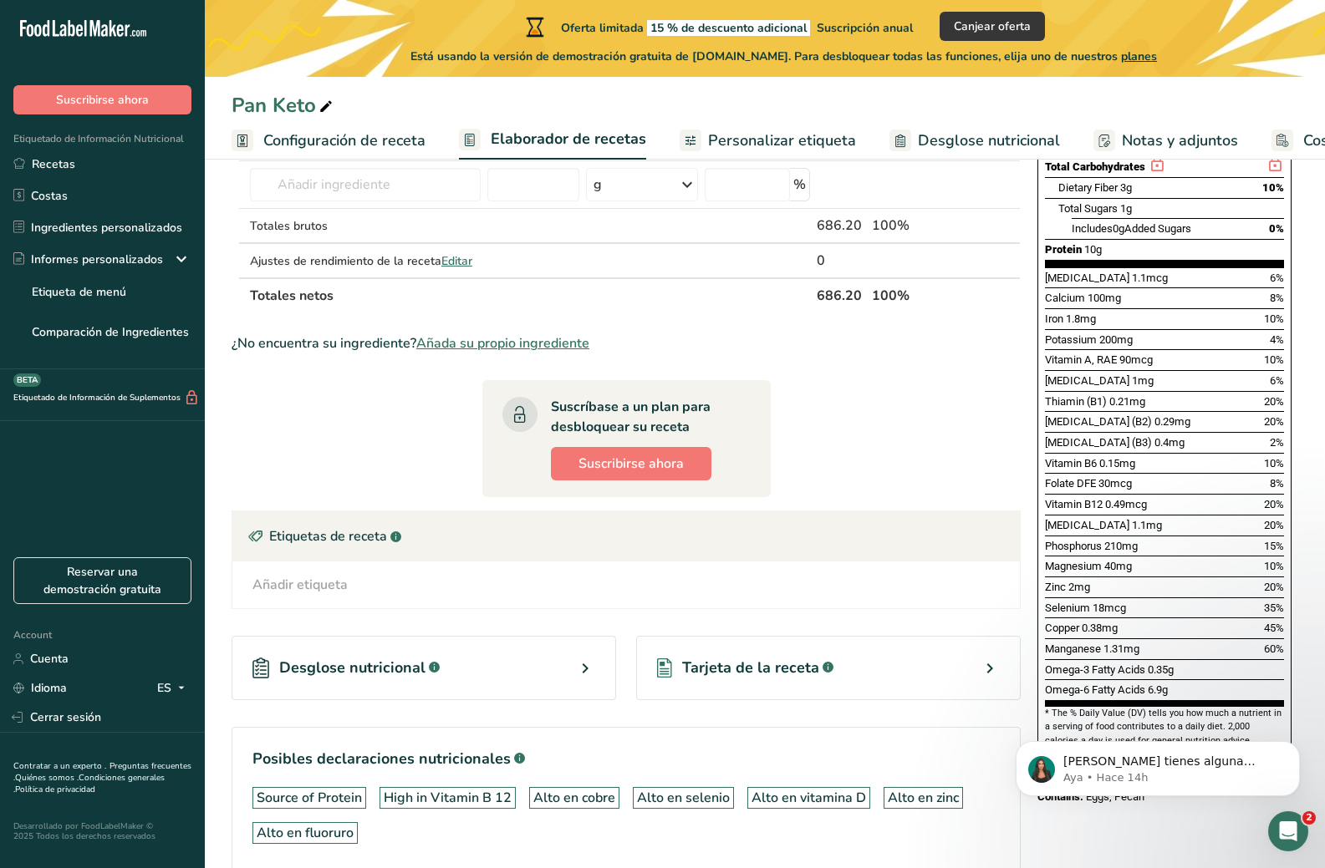
click at [442, 670] on div "Desglose nutricional .a-a{fill:#347362;}.b-a{fill:#fff;}" at bounding box center [424, 668] width 384 height 64
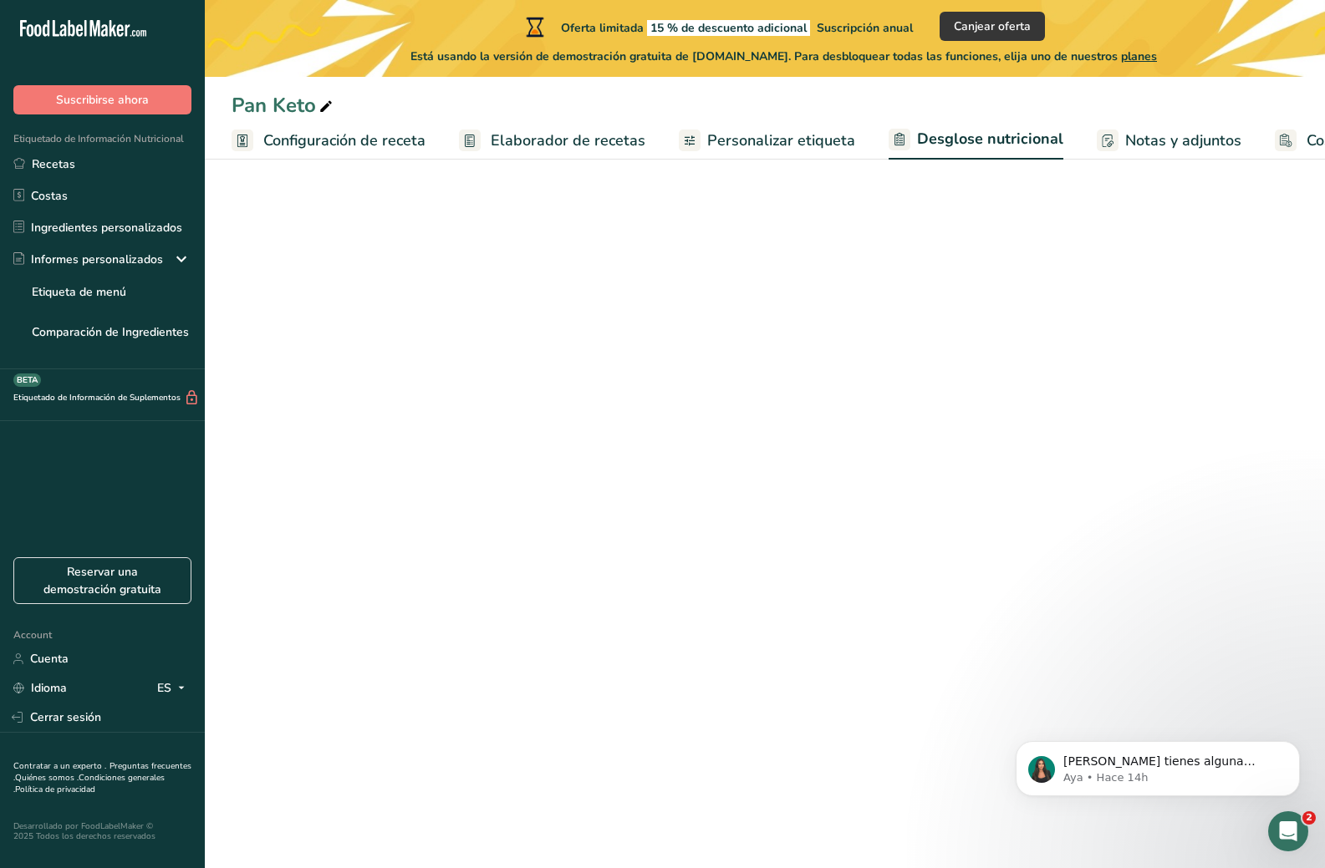
select select "Calories"
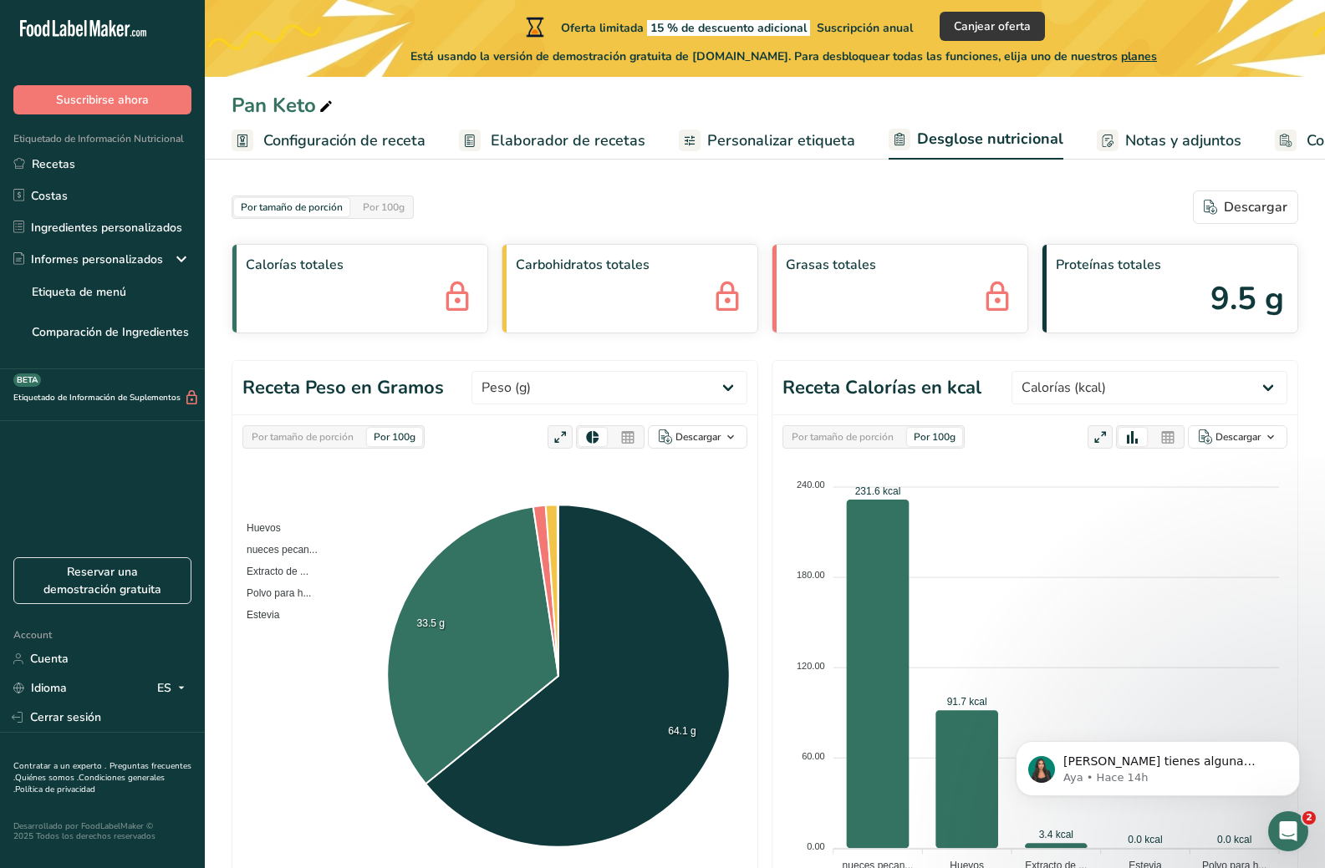
click at [364, 140] on span "Configuración de receta" at bounding box center [344, 141] width 162 height 23
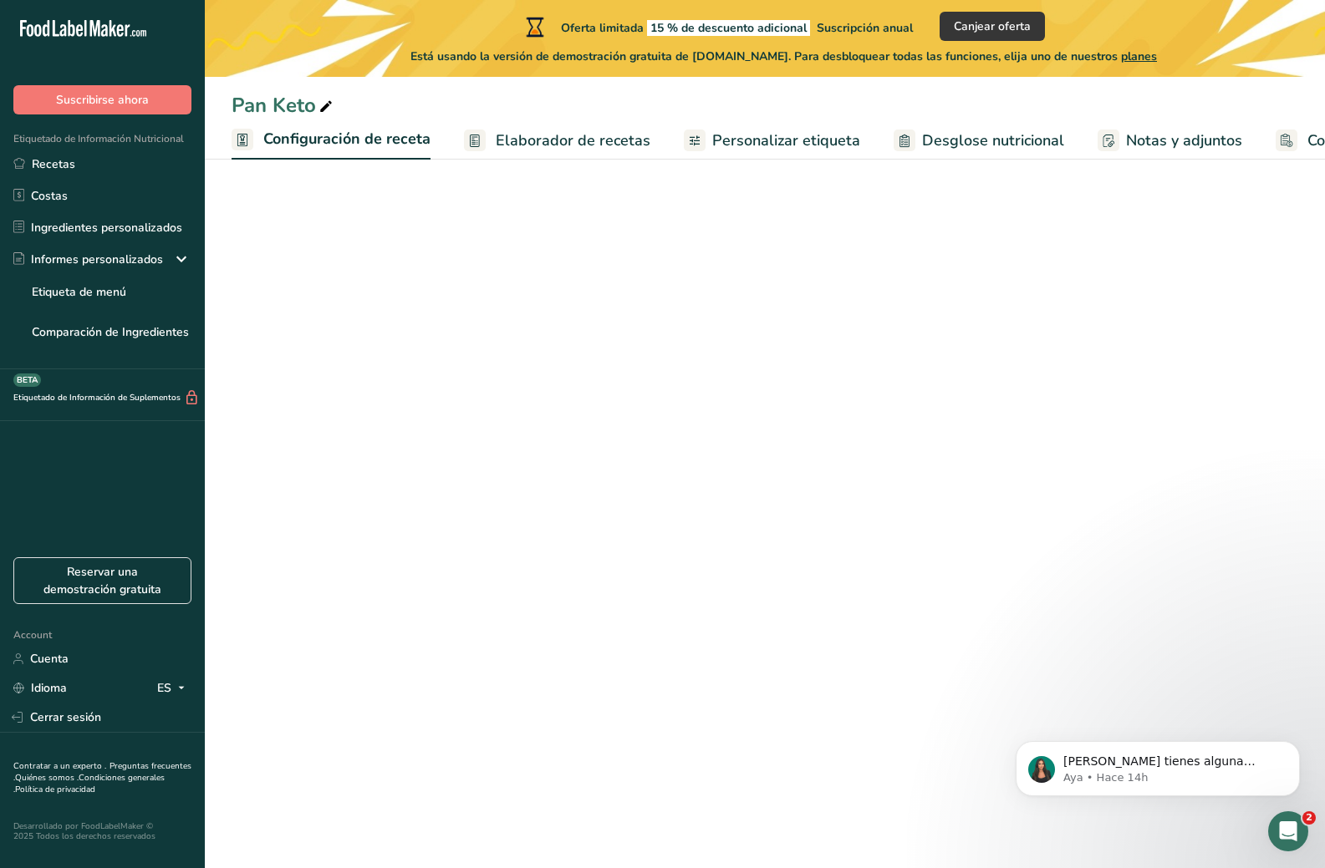
scroll to position [0, 6]
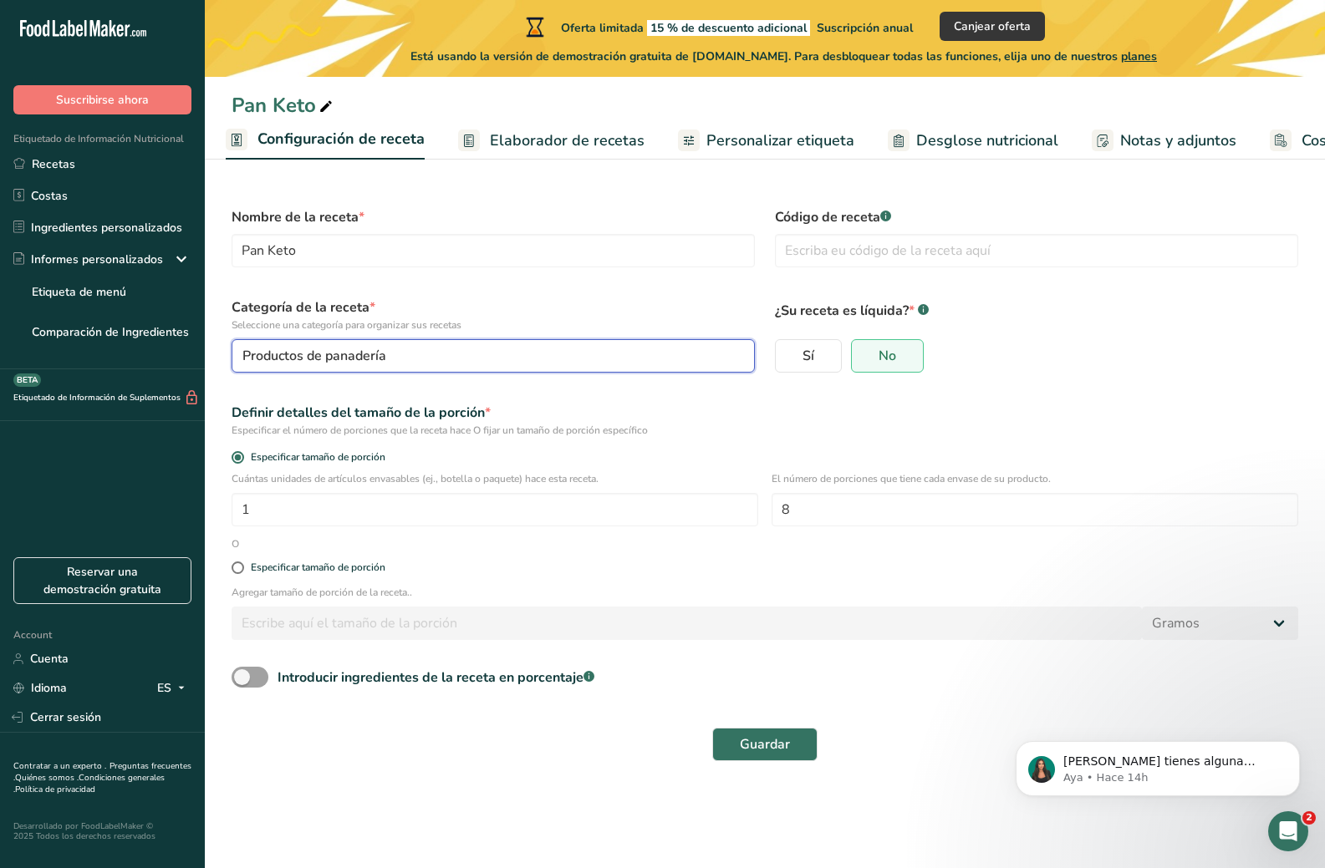
click at [328, 358] on span "Productos de panadería" at bounding box center [314, 356] width 144 height 20
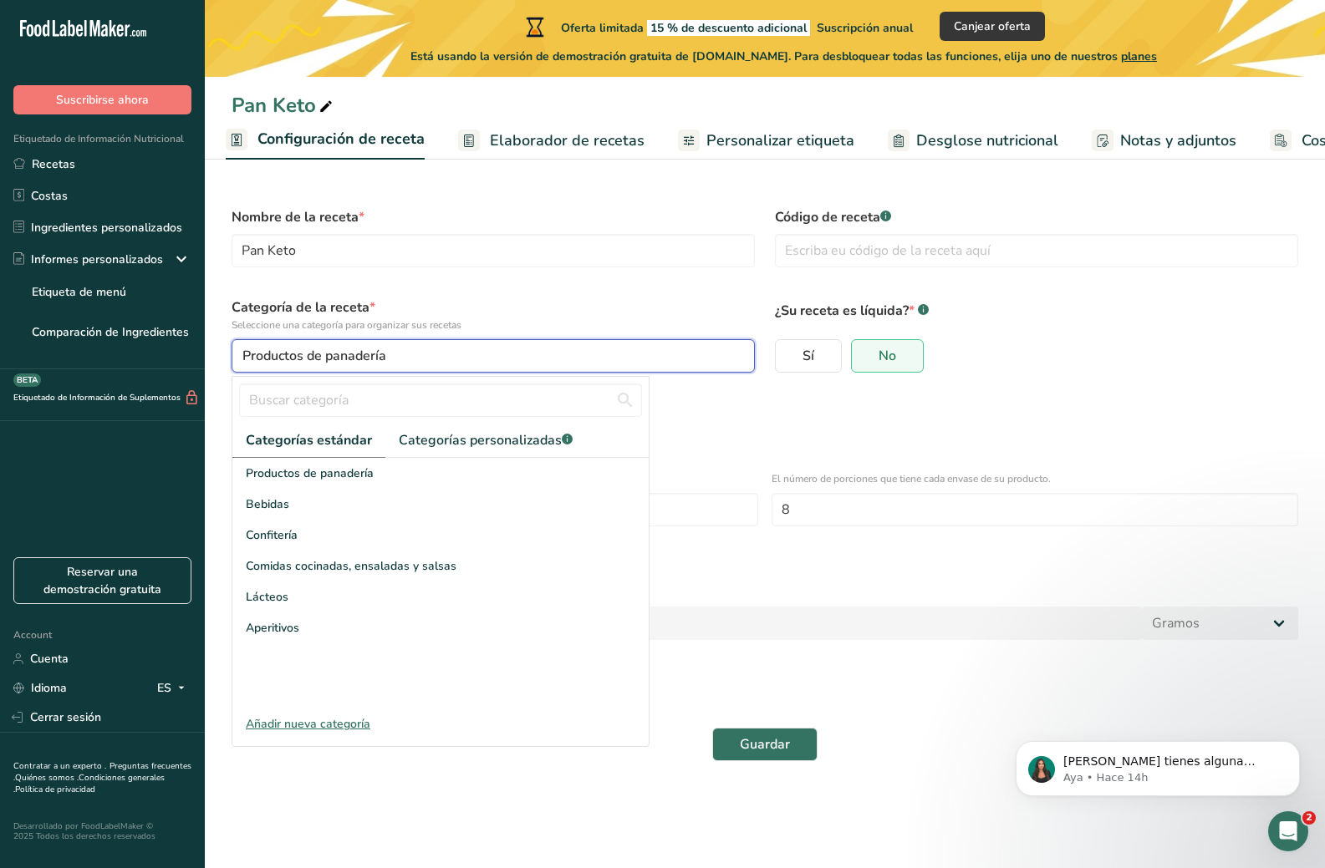
click at [328, 358] on span "Productos de panadería" at bounding box center [314, 356] width 144 height 20
